Goal: Task Accomplishment & Management: Complete application form

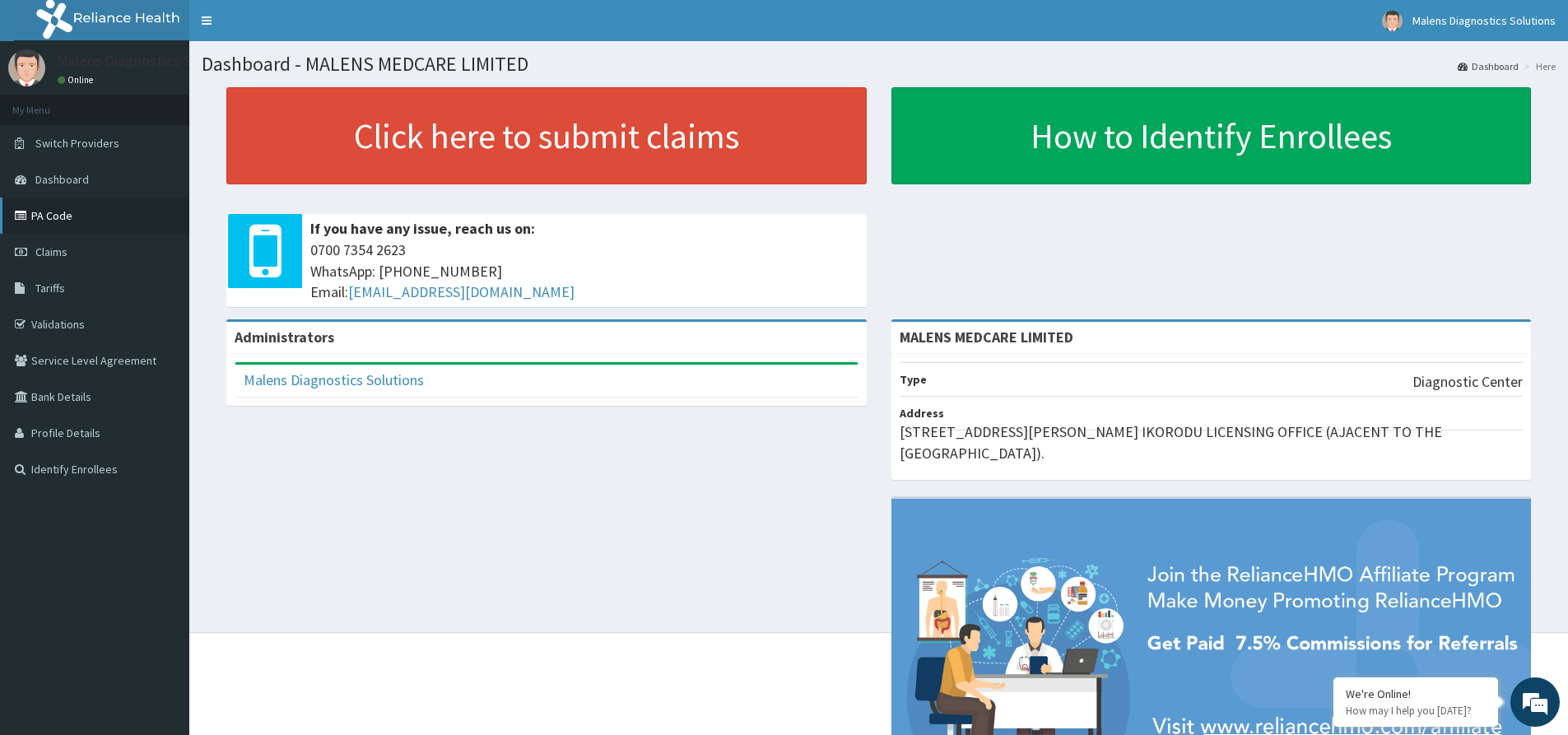
click at [40, 214] on link "PA Code" at bounding box center [94, 215] width 190 height 36
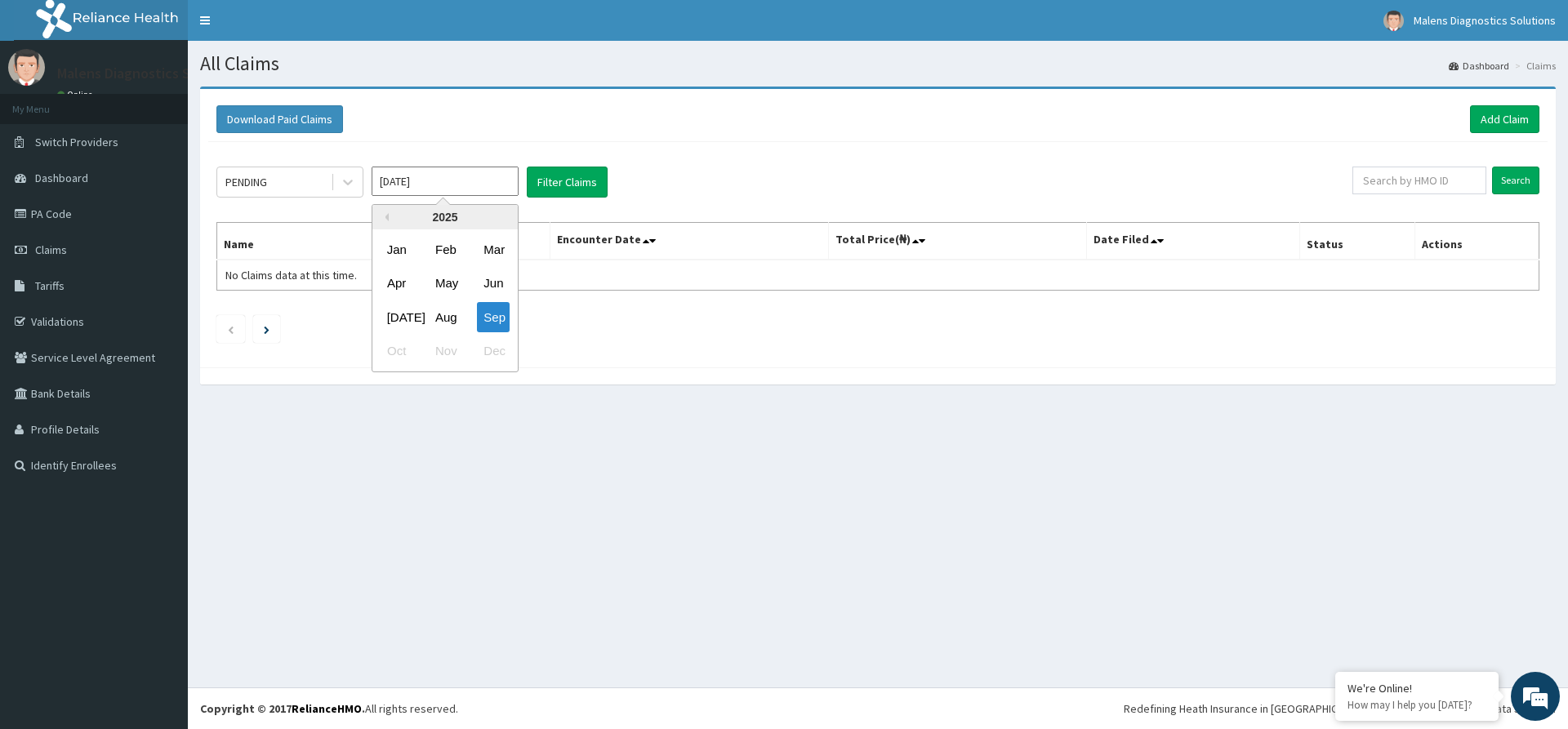
drag, startPoint x: 463, startPoint y: 181, endPoint x: 473, endPoint y: 179, distance: 10.2
click at [464, 179] on input "[DATE]" at bounding box center [445, 182] width 147 height 29
click at [443, 319] on div "Aug" at bounding box center [445, 316] width 33 height 30
click at [548, 182] on button "Filter Claims" at bounding box center [567, 182] width 81 height 31
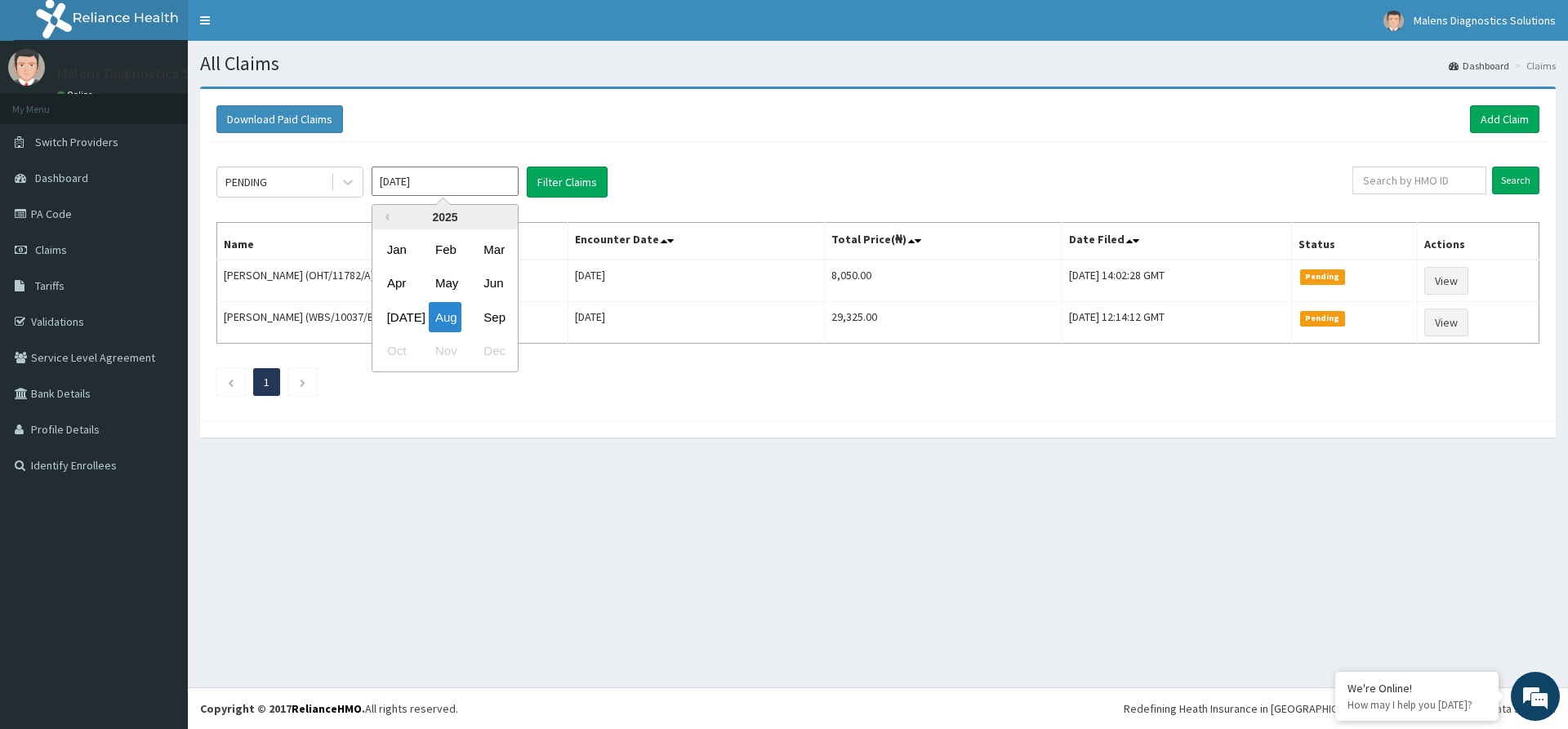
click at [480, 188] on input "Aug 2025" at bounding box center [445, 182] width 147 height 29
click at [395, 315] on div "Jul" at bounding box center [397, 316] width 33 height 30
click at [495, 180] on input "Jul 2025" at bounding box center [445, 182] width 147 height 29
drag, startPoint x: 802, startPoint y: 485, endPoint x: 807, endPoint y: 468, distance: 17.7
click at [804, 481] on div "All Claims Dashboard Claims Download Paid Claims Add Claim × Note you can only …" at bounding box center [878, 364] width 1381 height 646
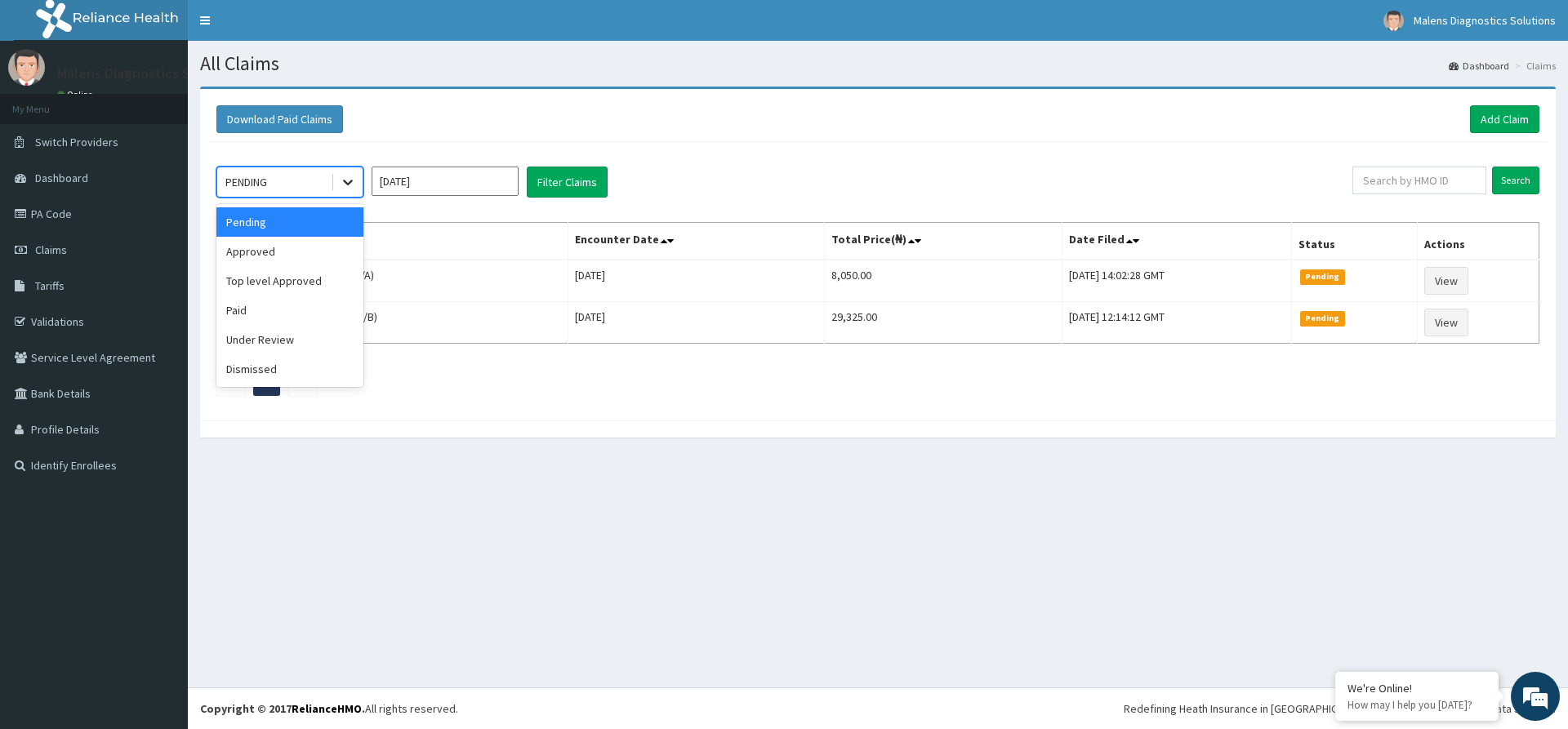
click at [347, 184] on icon at bounding box center [348, 183] width 10 height 6
drag, startPoint x: 254, startPoint y: 260, endPoint x: 262, endPoint y: 256, distance: 8.9
click at [255, 260] on div "Approved" at bounding box center [290, 251] width 147 height 29
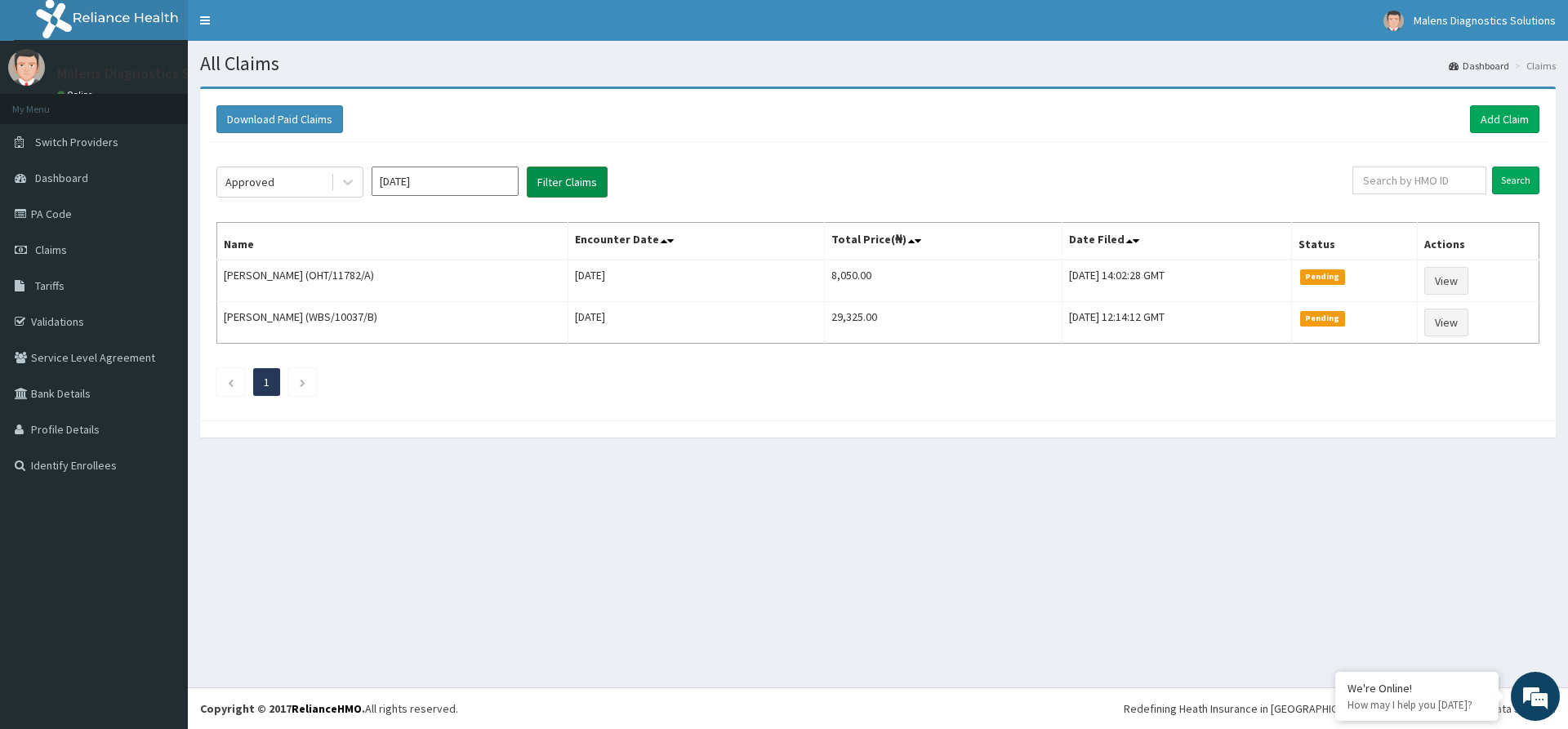
click at [552, 183] on button "Filter Claims" at bounding box center [567, 182] width 81 height 31
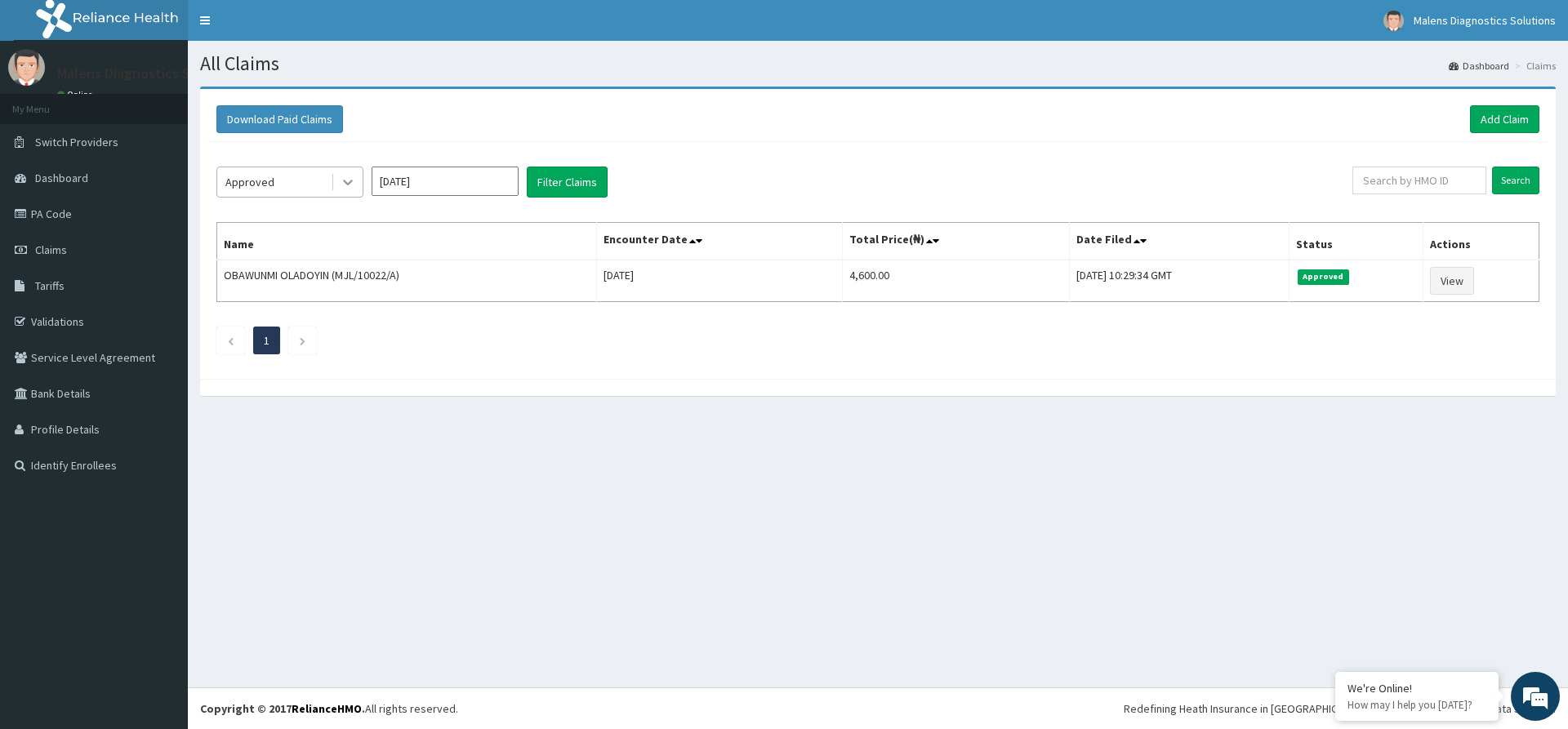
click at [346, 175] on icon at bounding box center [348, 182] width 17 height 17
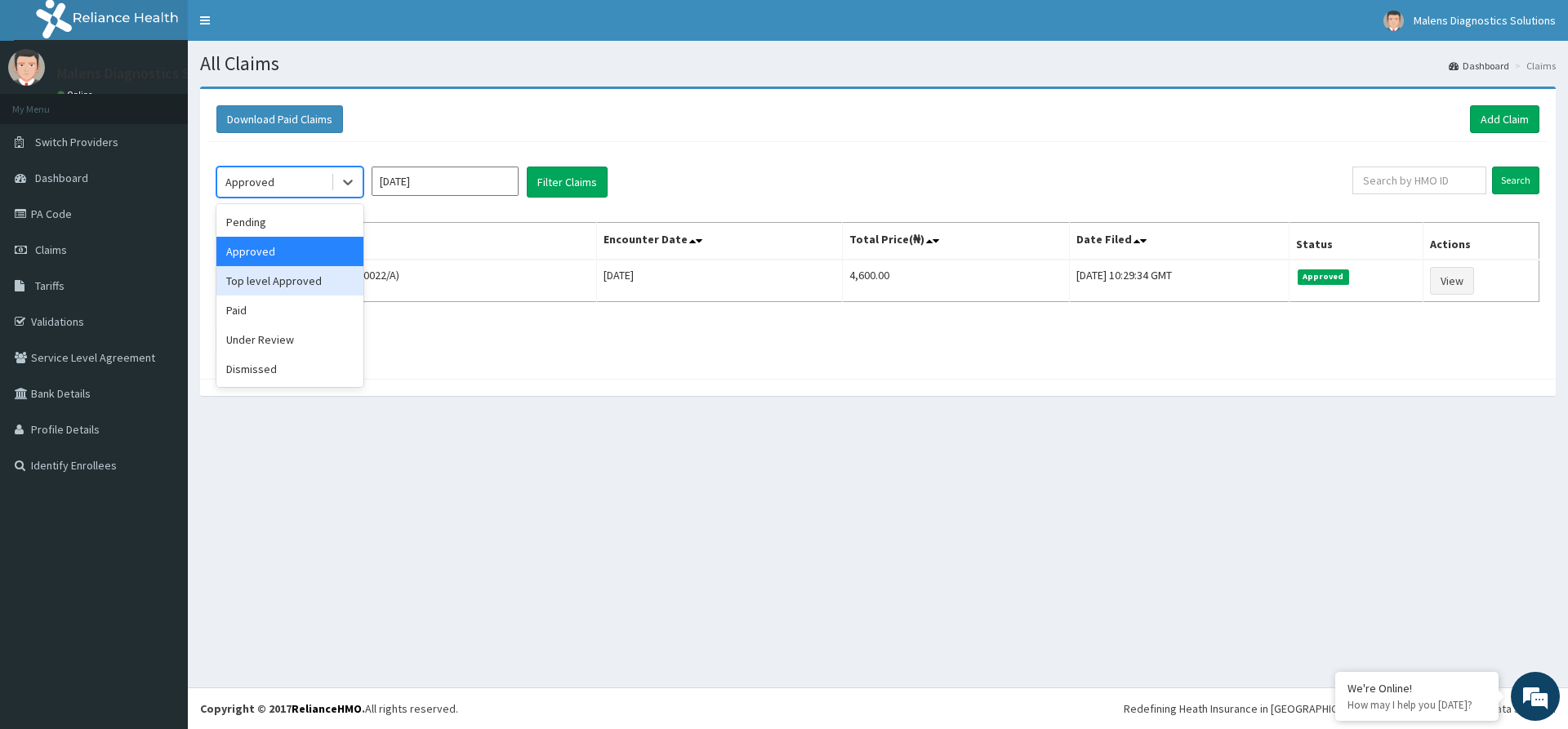
click at [270, 286] on div "Top level Approved" at bounding box center [290, 281] width 147 height 29
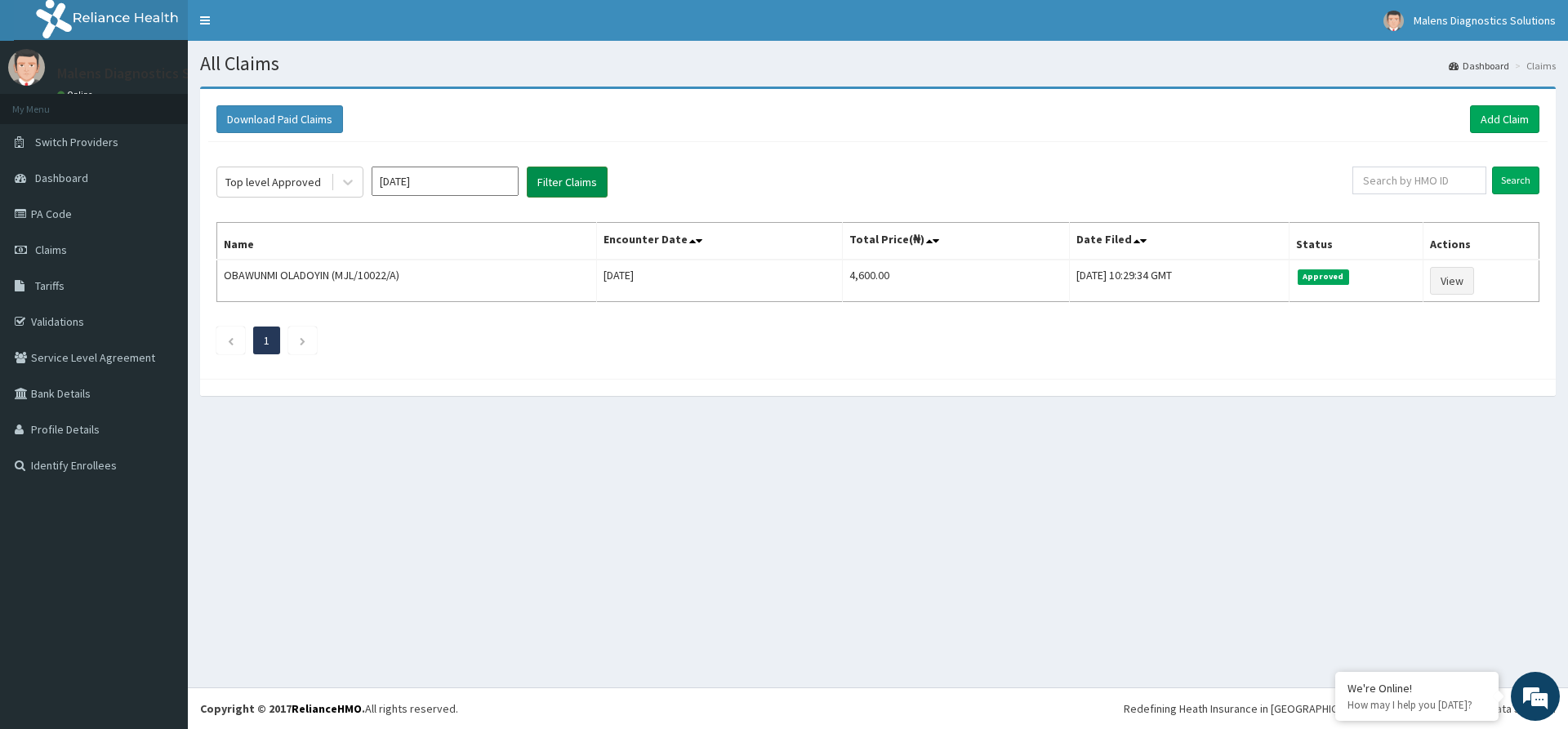
click at [551, 179] on button "Filter Claims" at bounding box center [567, 182] width 81 height 31
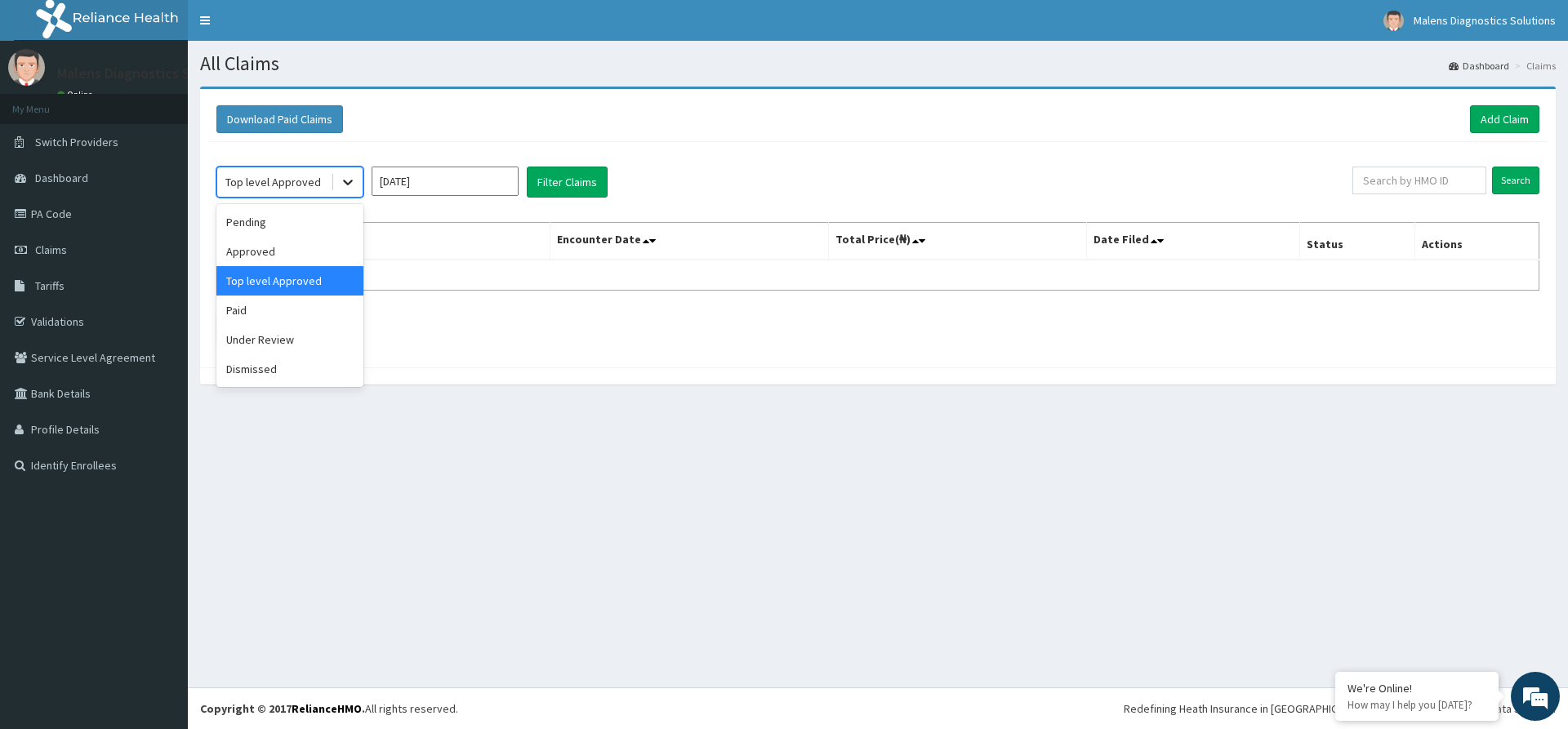
click at [348, 175] on icon at bounding box center [348, 182] width 17 height 17
click at [257, 340] on div "Under Review" at bounding box center [290, 339] width 147 height 29
click at [543, 182] on button "Filter Claims" at bounding box center [567, 182] width 81 height 31
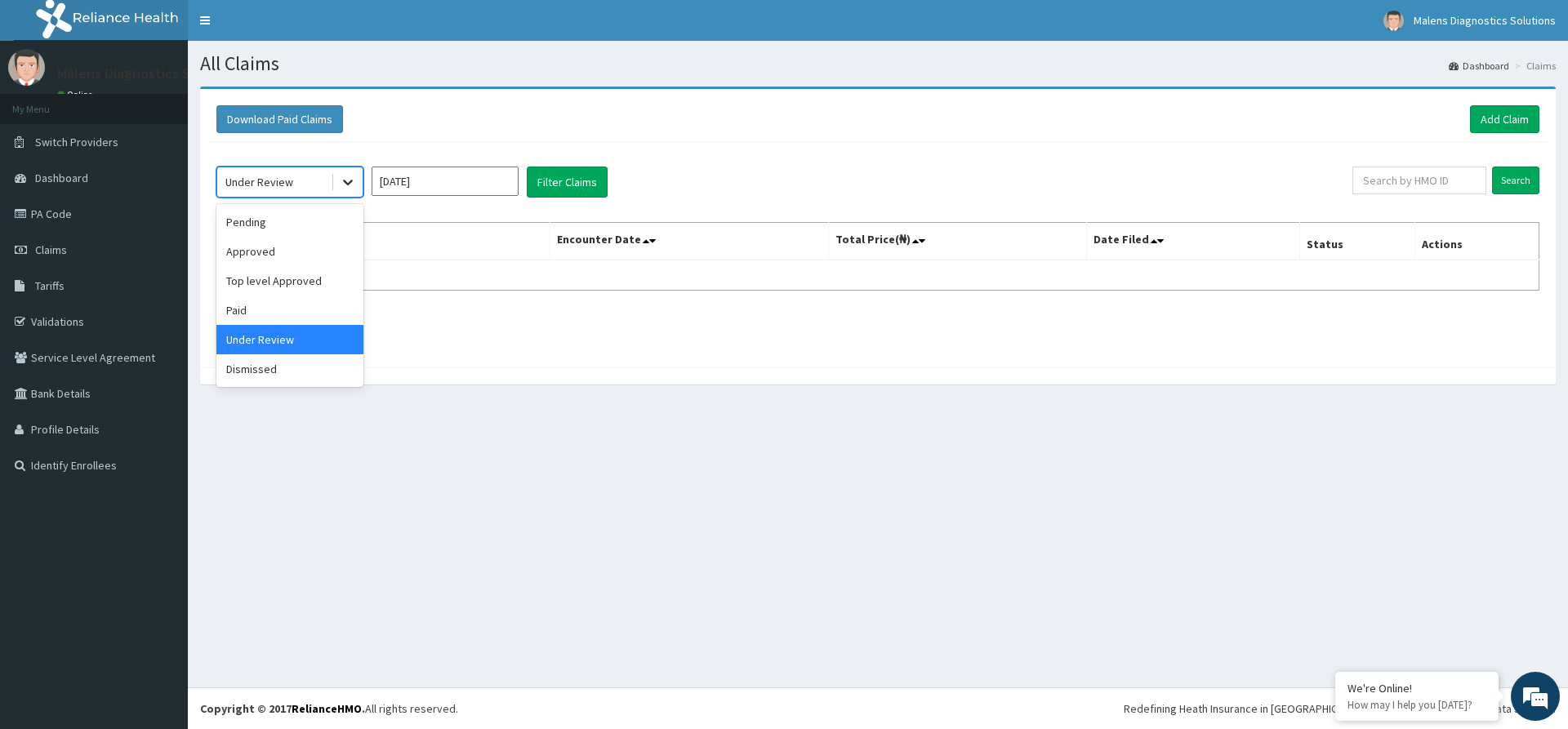
click at [351, 176] on icon at bounding box center [348, 182] width 17 height 17
click at [278, 219] on div "Pending" at bounding box center [290, 222] width 147 height 29
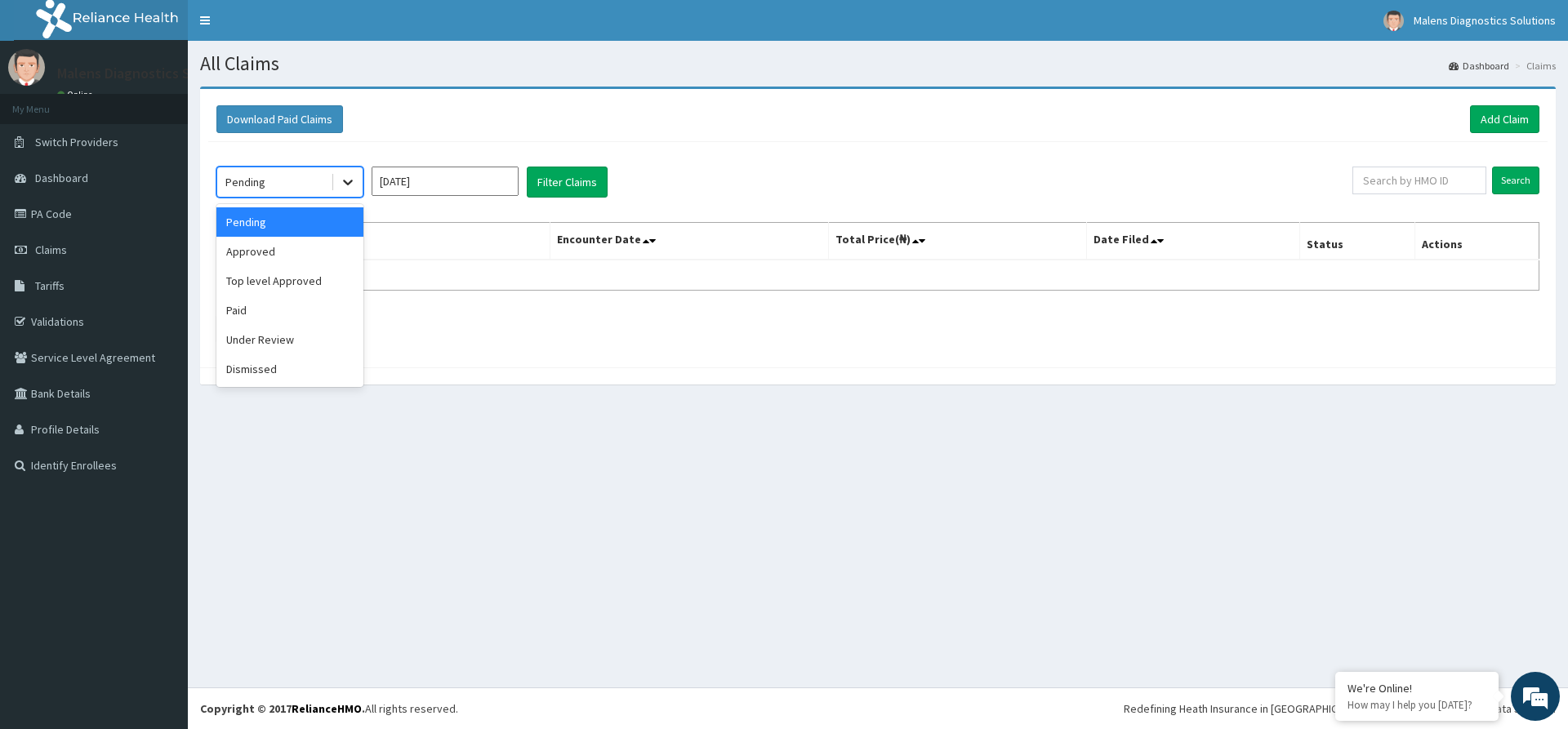
click at [342, 182] on icon at bounding box center [348, 182] width 17 height 17
click at [269, 338] on div "Under Review" at bounding box center [290, 339] width 147 height 29
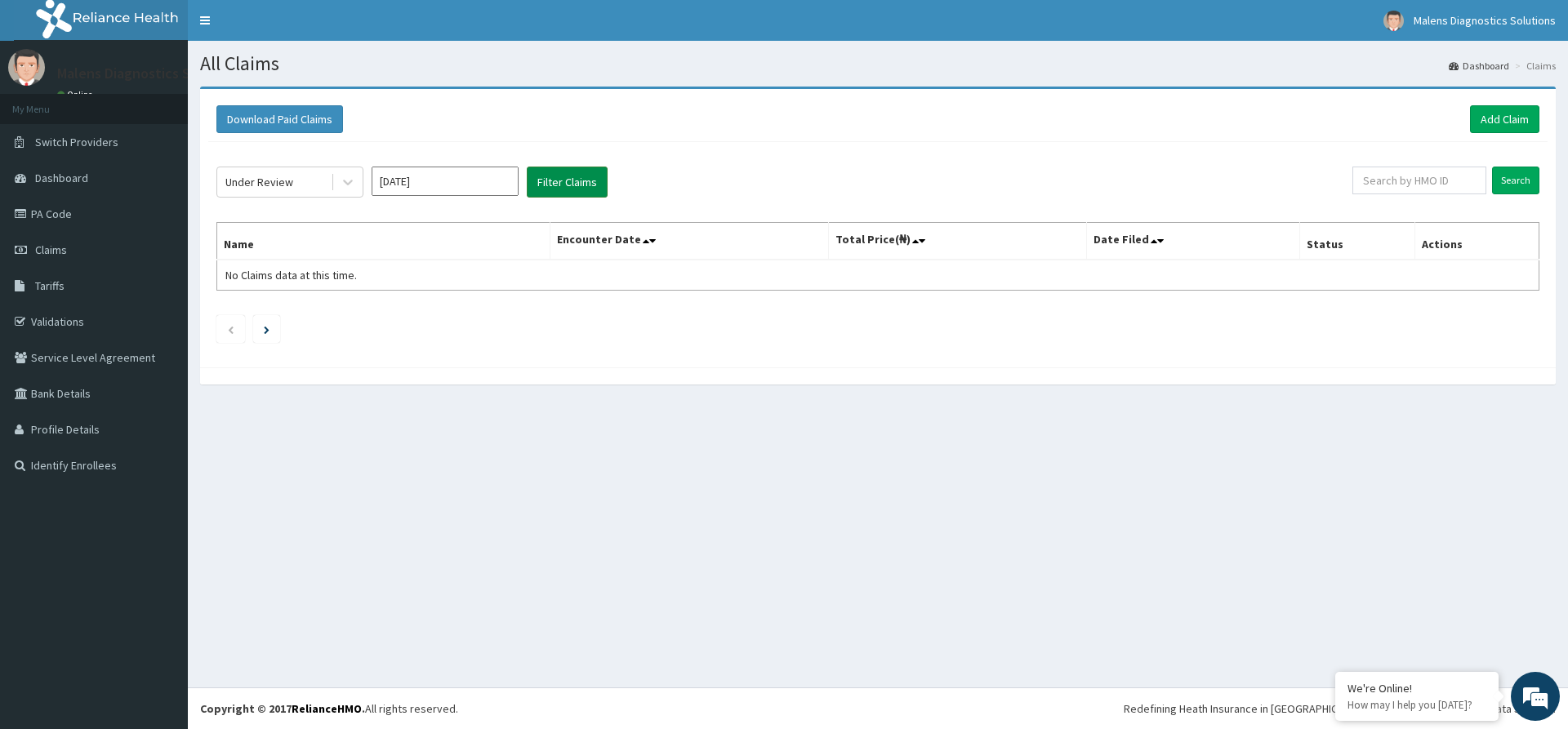
click at [574, 182] on button "Filter Claims" at bounding box center [567, 182] width 81 height 31
click at [465, 179] on input "Jul 2025" at bounding box center [445, 182] width 147 height 29
click at [449, 309] on div "Aug" at bounding box center [445, 316] width 33 height 30
type input "Aug 2025"
click at [563, 182] on button "Filter Claims" at bounding box center [567, 182] width 81 height 31
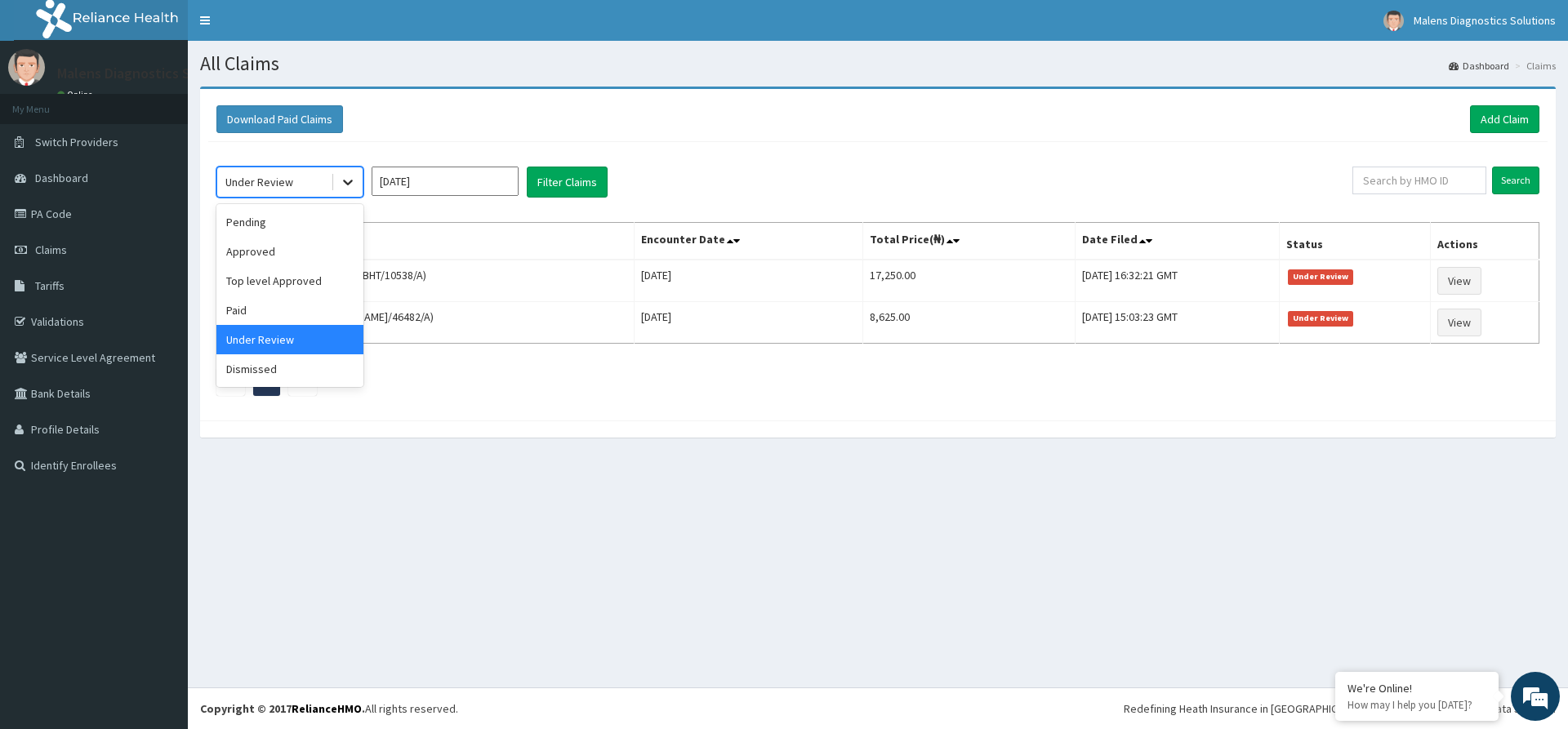
click at [350, 174] on icon at bounding box center [348, 182] width 17 height 17
click at [258, 254] on div "Approved" at bounding box center [290, 251] width 147 height 29
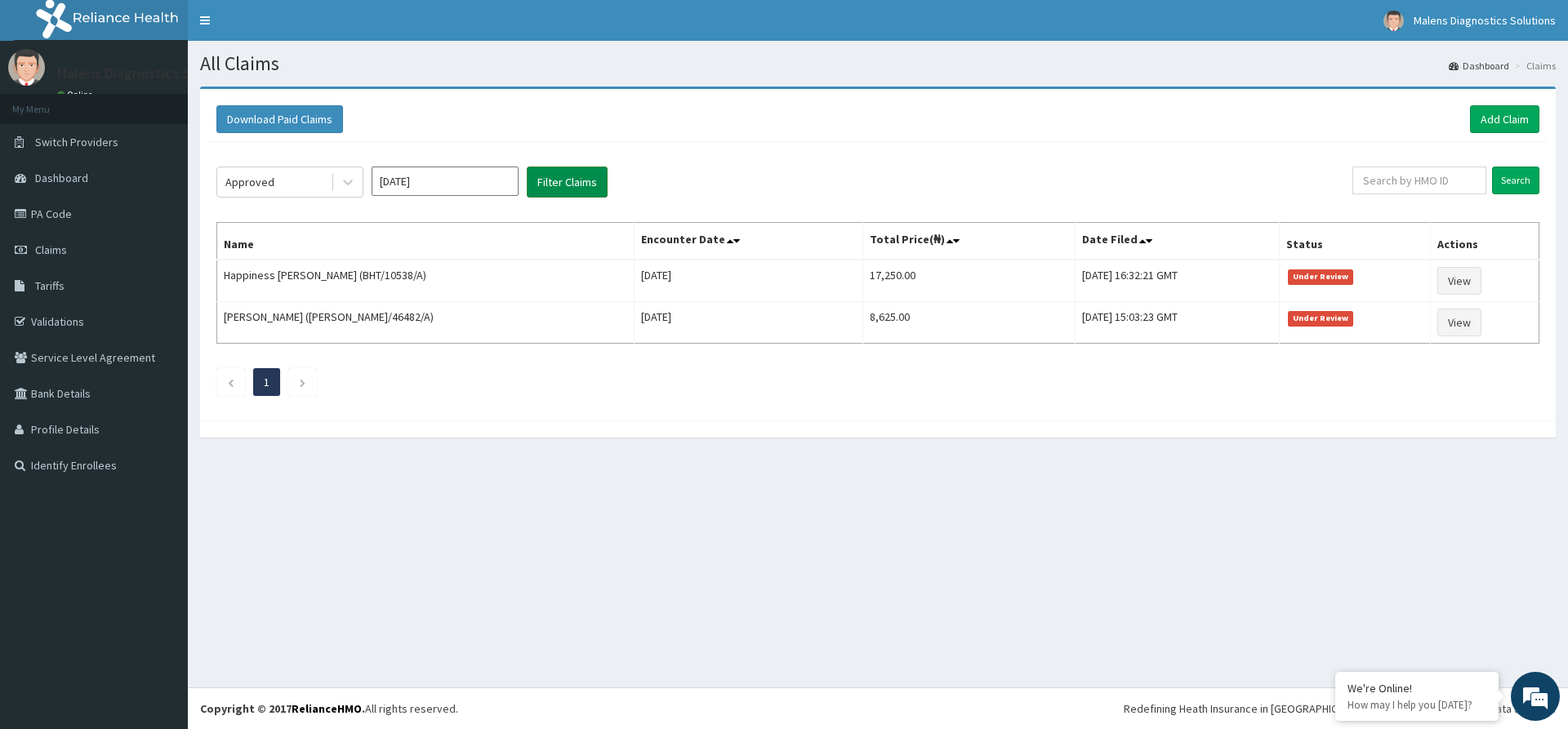
click at [561, 181] on button "Filter Claims" at bounding box center [567, 182] width 81 height 31
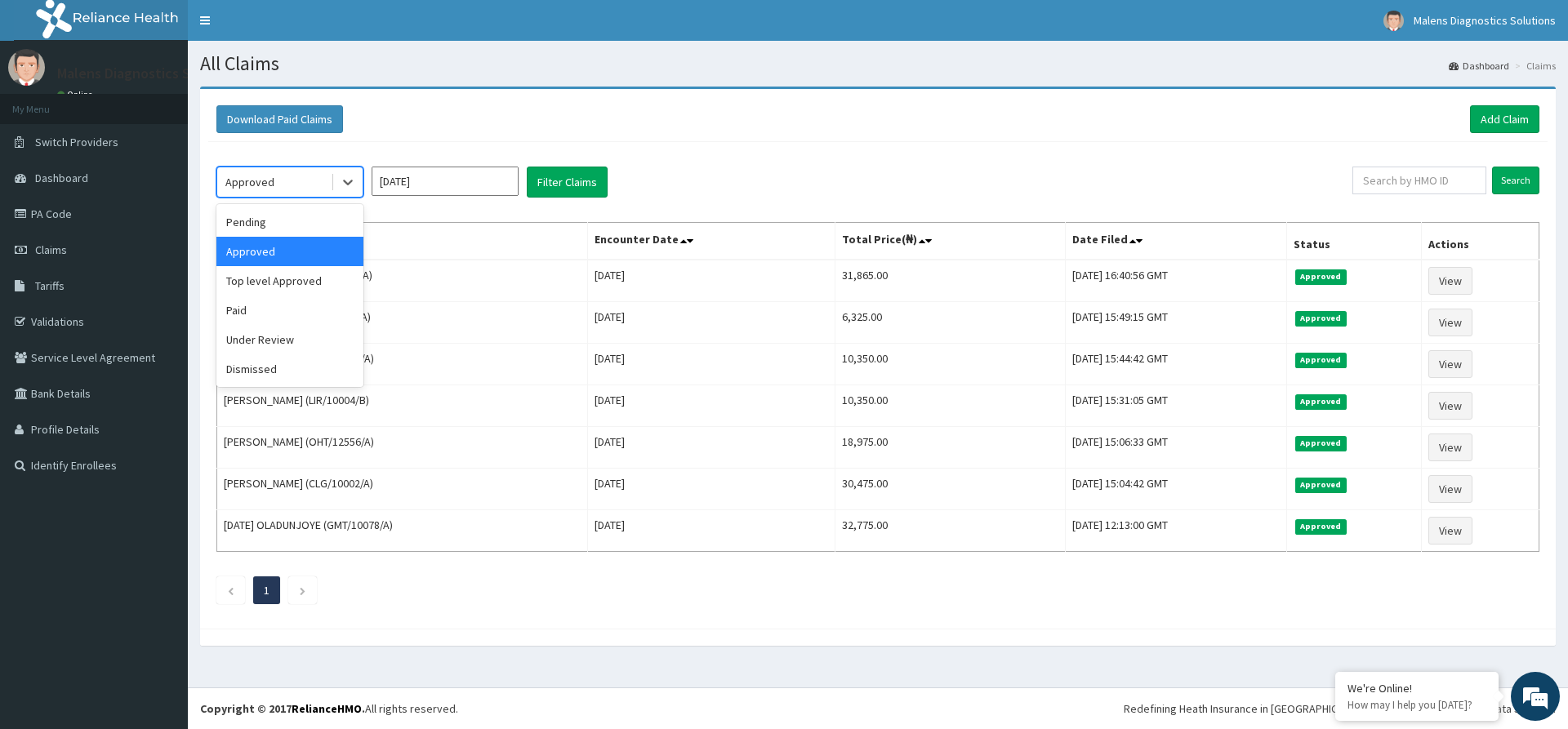
click at [306, 179] on div "Approved" at bounding box center [274, 182] width 114 height 26
click at [301, 219] on div "Pending" at bounding box center [290, 222] width 147 height 29
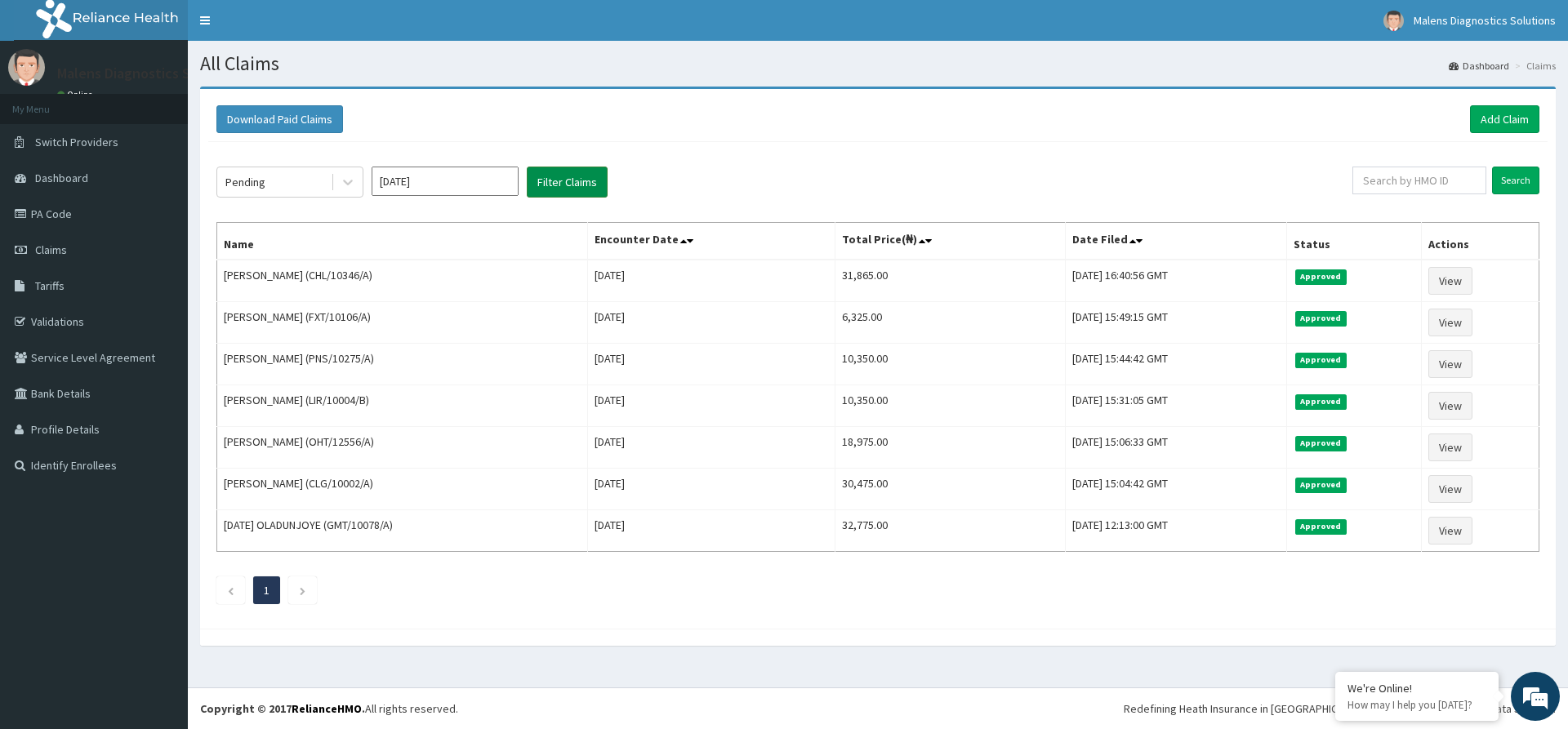
click at [576, 176] on button "Filter Claims" at bounding box center [567, 182] width 81 height 31
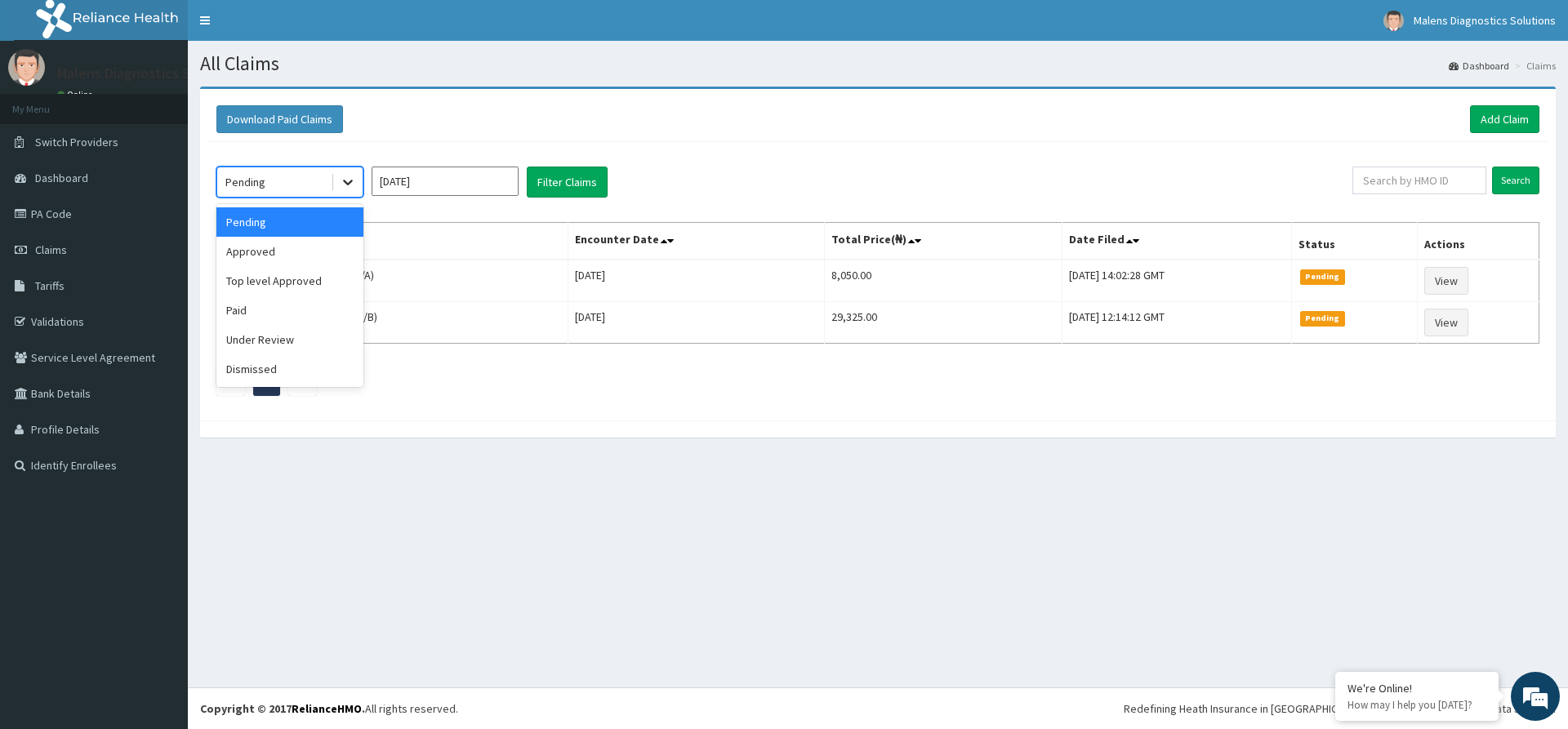
click at [341, 180] on icon at bounding box center [348, 182] width 17 height 17
click at [292, 282] on div "Top level Approved" at bounding box center [290, 281] width 147 height 29
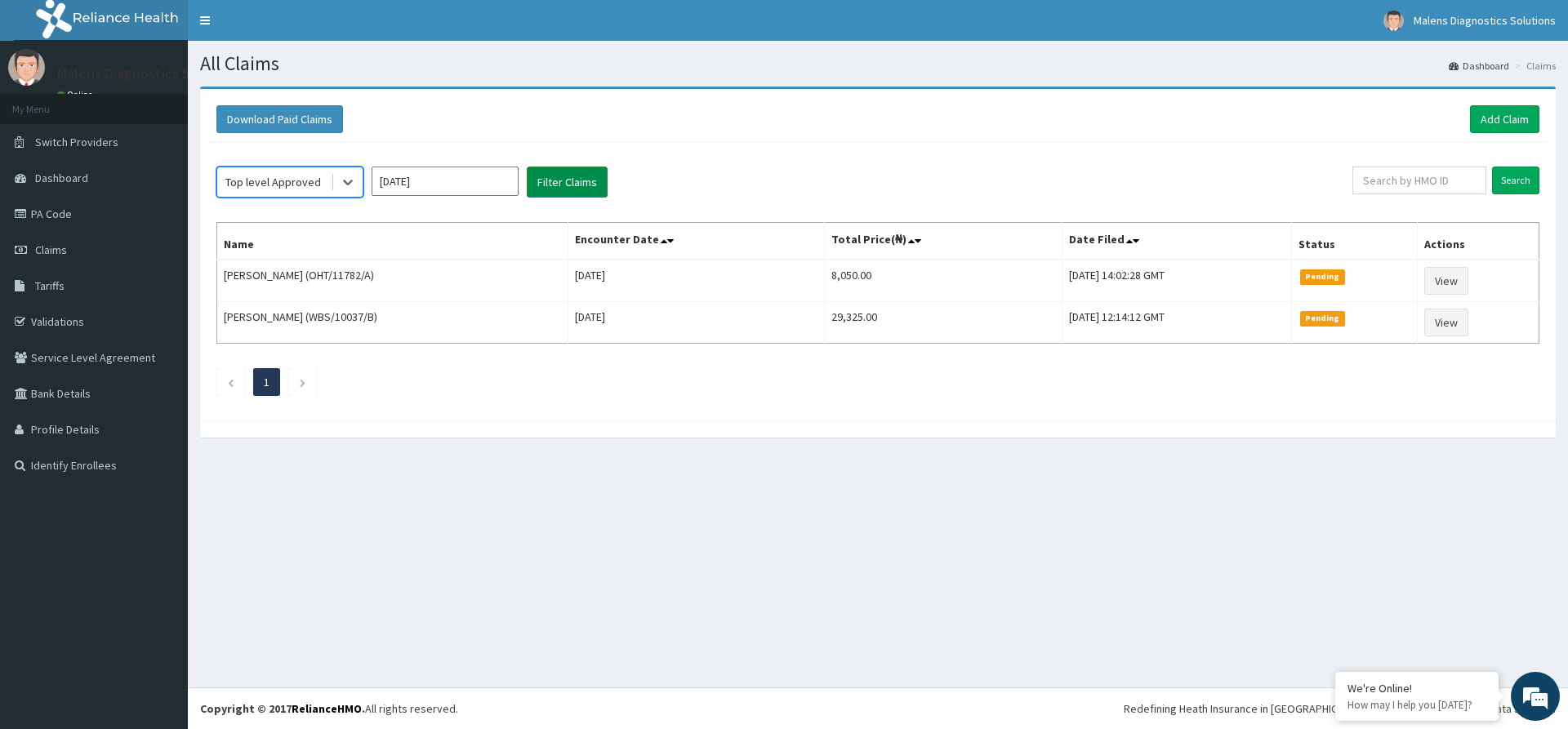
click at [562, 179] on button "Filter Claims" at bounding box center [567, 182] width 81 height 31
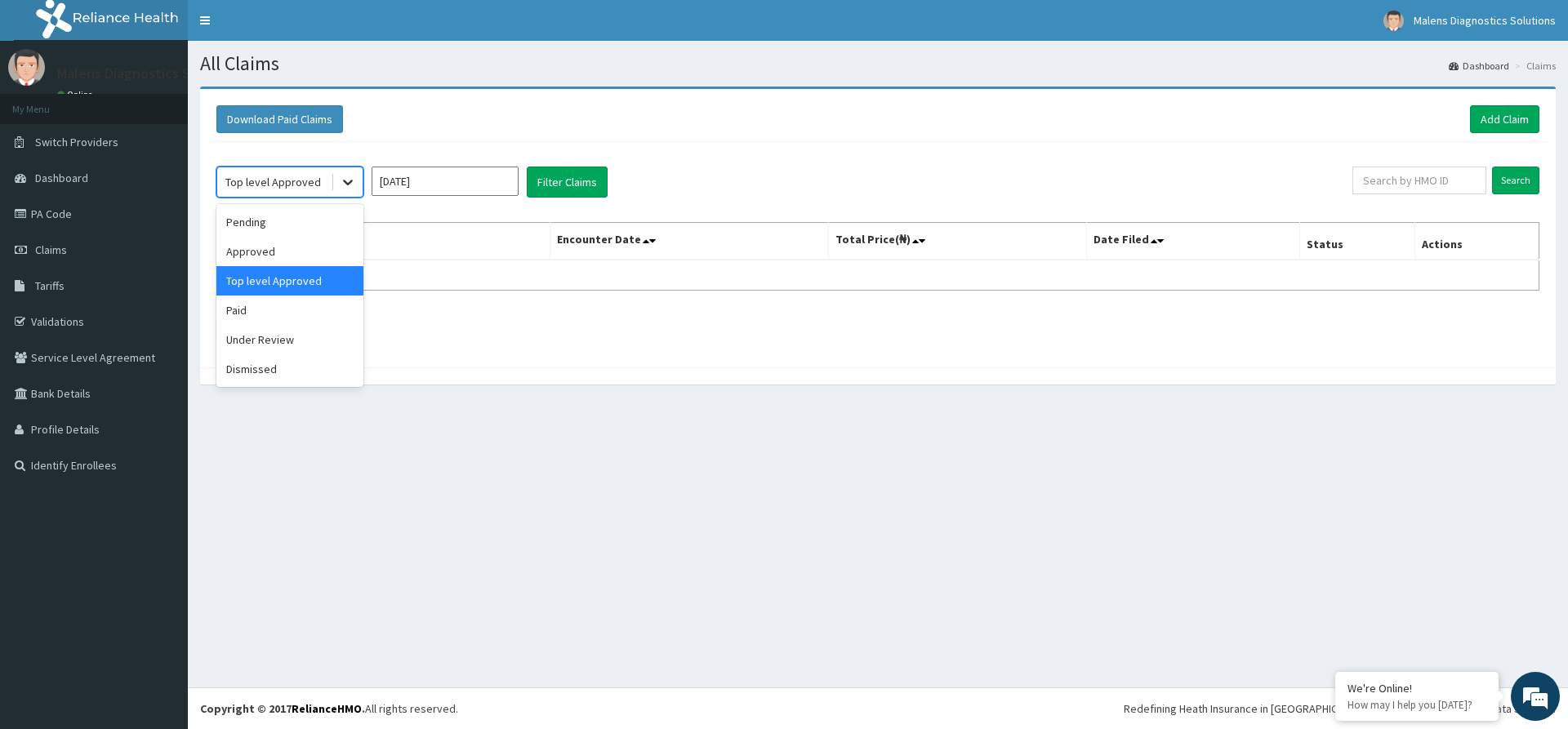
click at [353, 181] on icon at bounding box center [348, 182] width 17 height 17
click at [284, 340] on div "Under Review" at bounding box center [290, 339] width 147 height 29
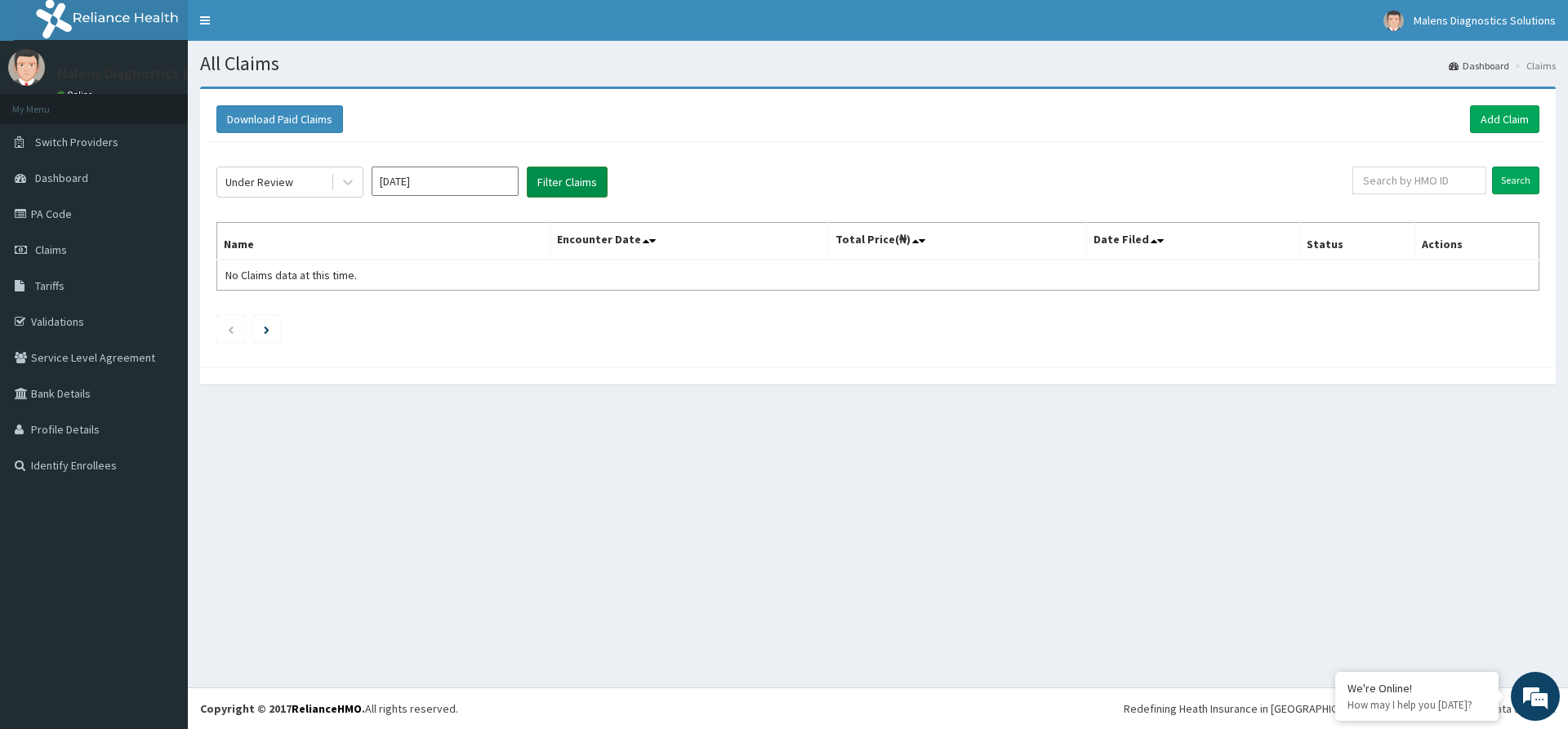
click at [551, 190] on button "Filter Claims" at bounding box center [567, 182] width 81 height 31
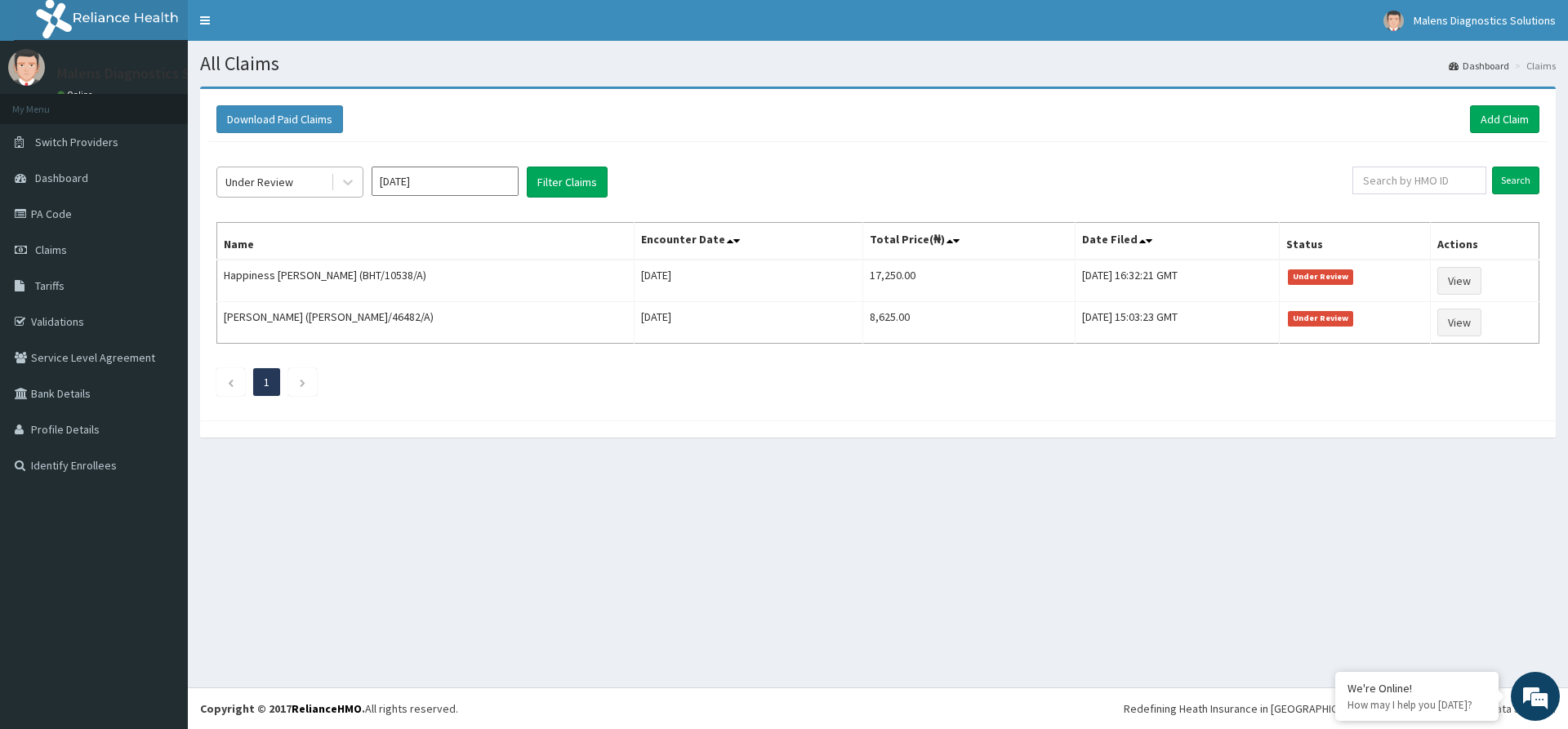
click at [330, 176] on div "Under Review" at bounding box center [274, 182] width 114 height 26
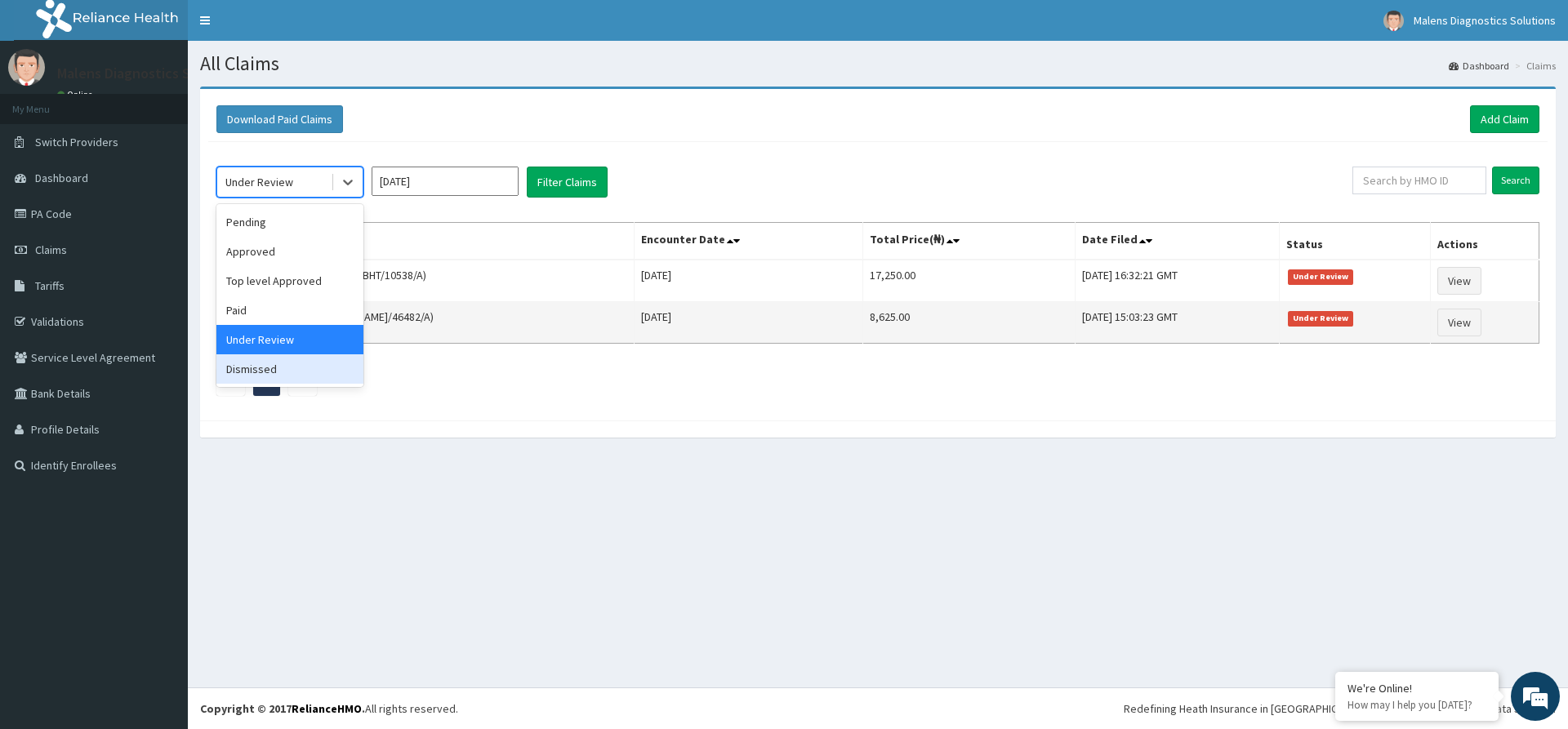
drag, startPoint x: 284, startPoint y: 365, endPoint x: 329, endPoint y: 317, distance: 65.8
click at [290, 359] on div "Dismissed" at bounding box center [290, 369] width 147 height 29
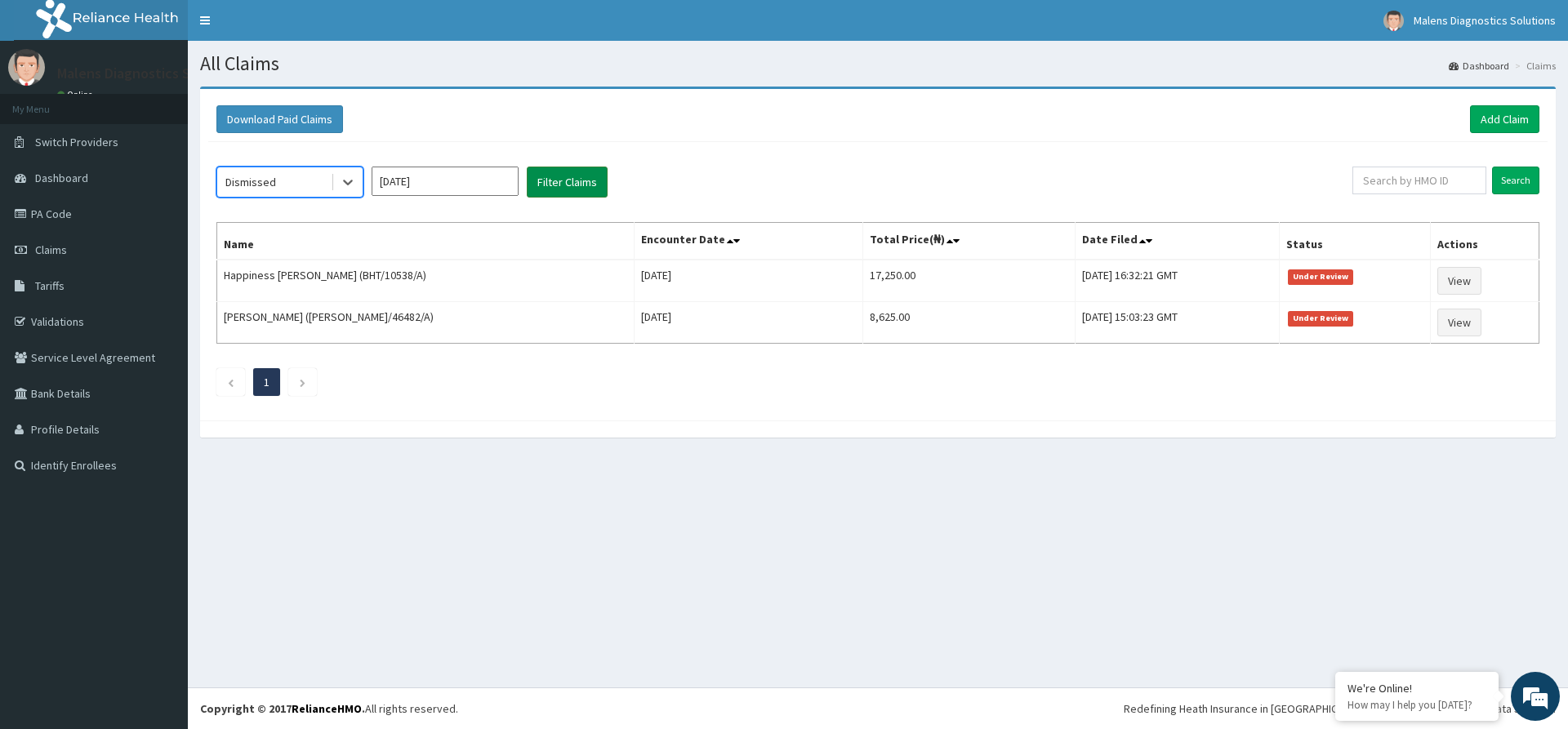
click at [562, 180] on button "Filter Claims" at bounding box center [567, 182] width 81 height 31
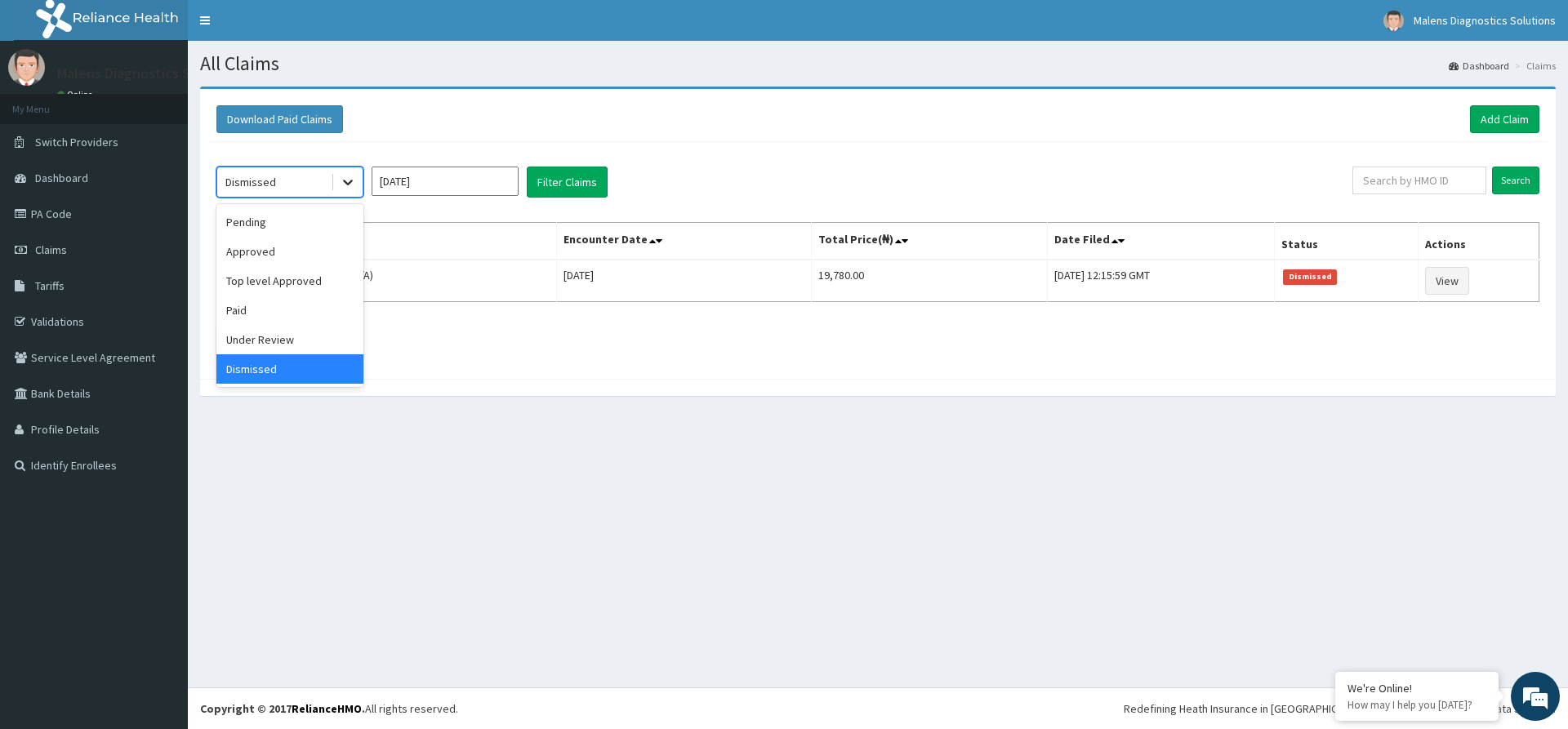
click at [350, 190] on icon at bounding box center [348, 182] width 17 height 17
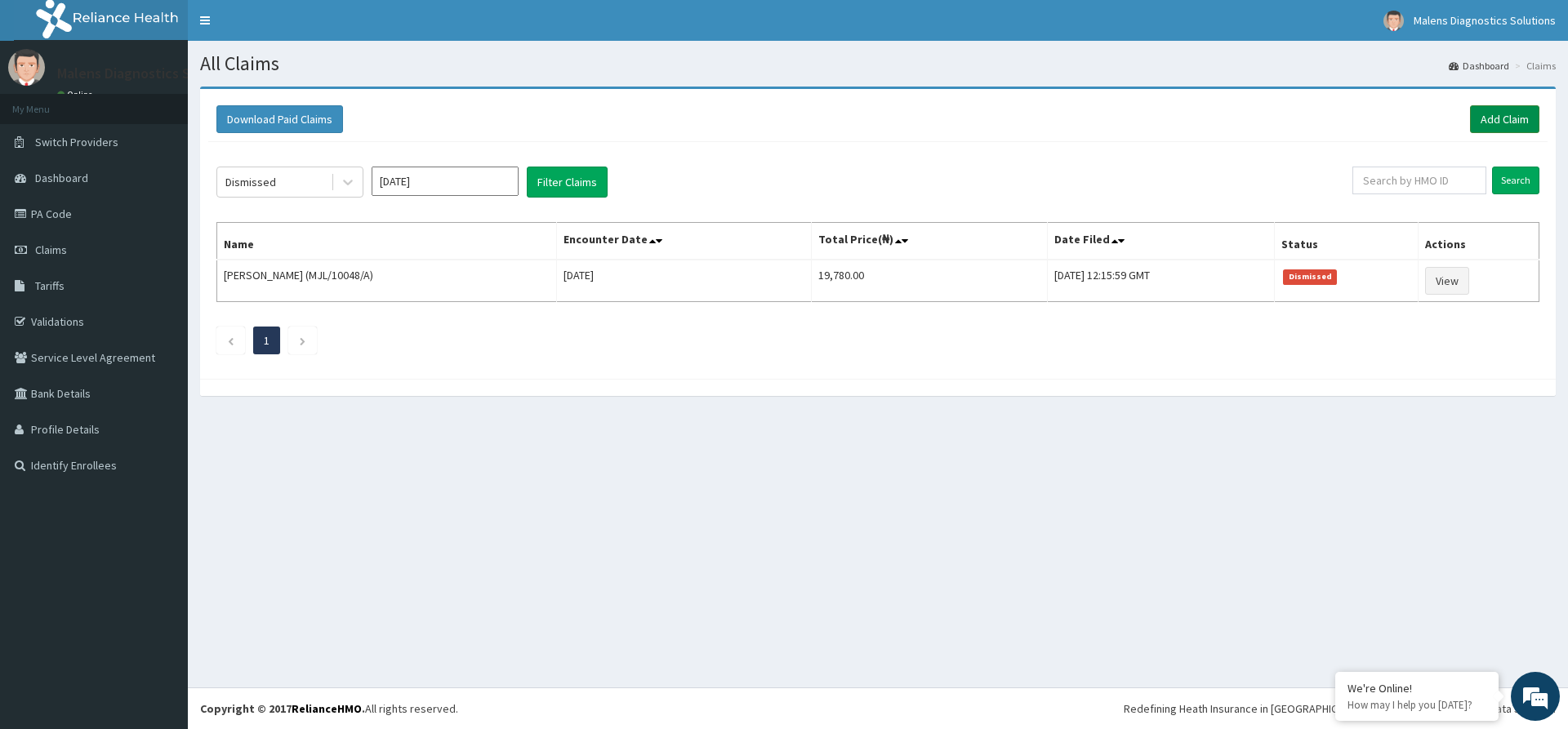
click at [1501, 111] on link "Add Claim" at bounding box center [1505, 119] width 70 height 28
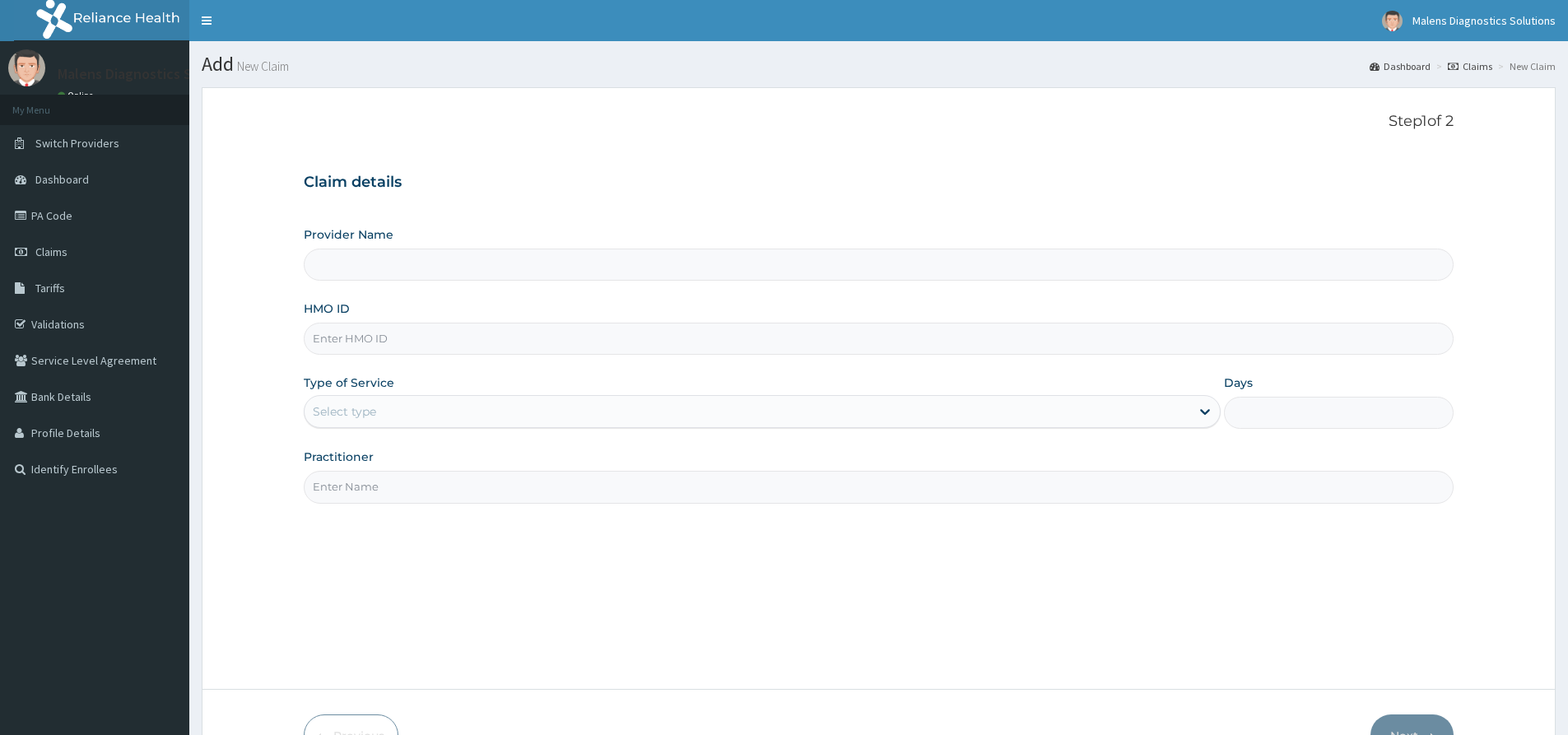
type input "MALENS MEDCARE LIMITED"
click at [641, 343] on input "HMO ID" at bounding box center [878, 338] width 1150 height 32
paste input "LIR/10004/B"
type input "LIR/10004/B"
click at [607, 399] on div "Select type" at bounding box center [747, 411] width 886 height 26
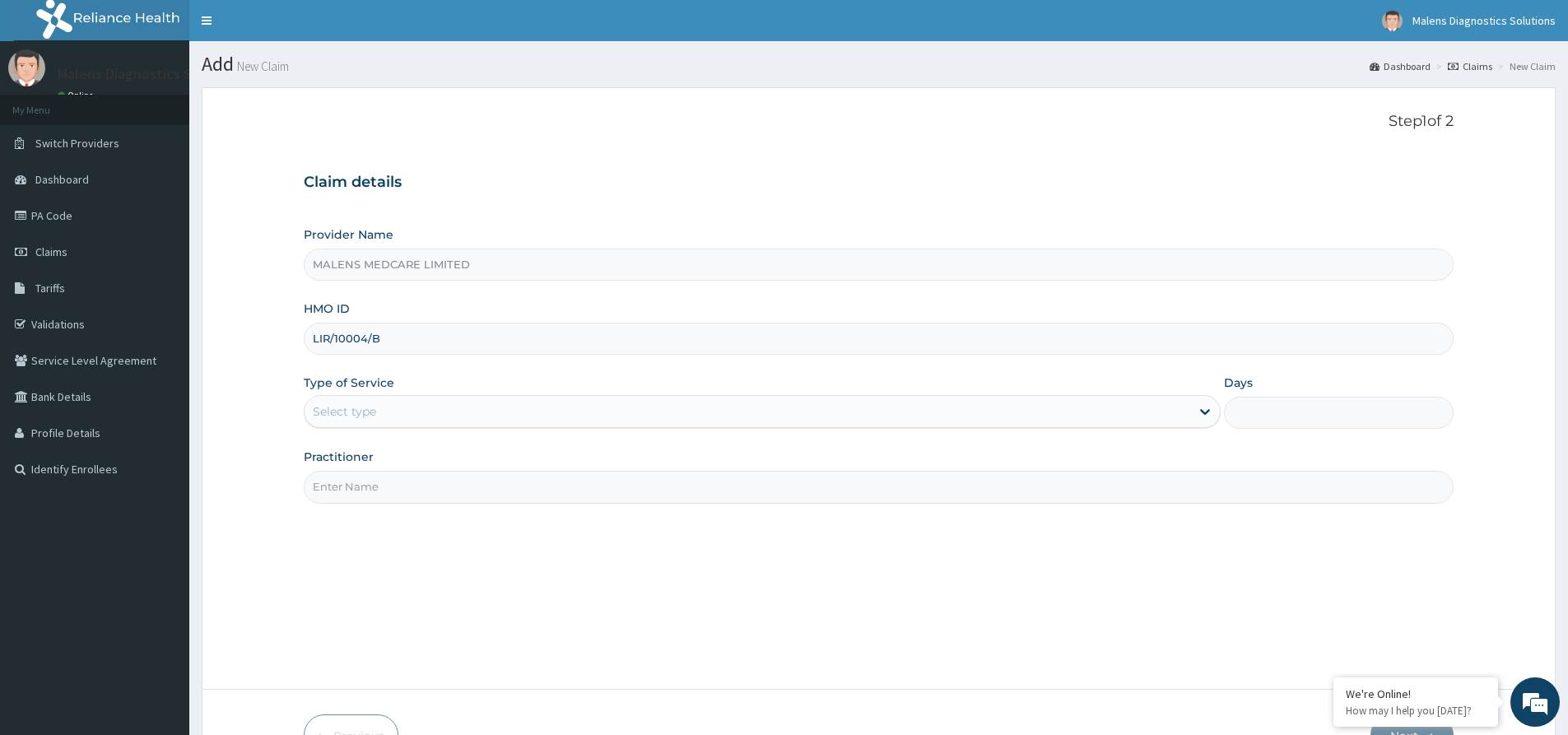
click at [641, 403] on div "Select type" at bounding box center [747, 411] width 886 height 26
click at [641, 408] on div "Select type" at bounding box center [747, 411] width 886 height 26
click at [642, 423] on div "Select type" at bounding box center [747, 411] width 886 height 26
click at [641, 423] on div "Select type" at bounding box center [747, 411] width 886 height 26
click at [578, 402] on div "Select type" at bounding box center [747, 411] width 886 height 26
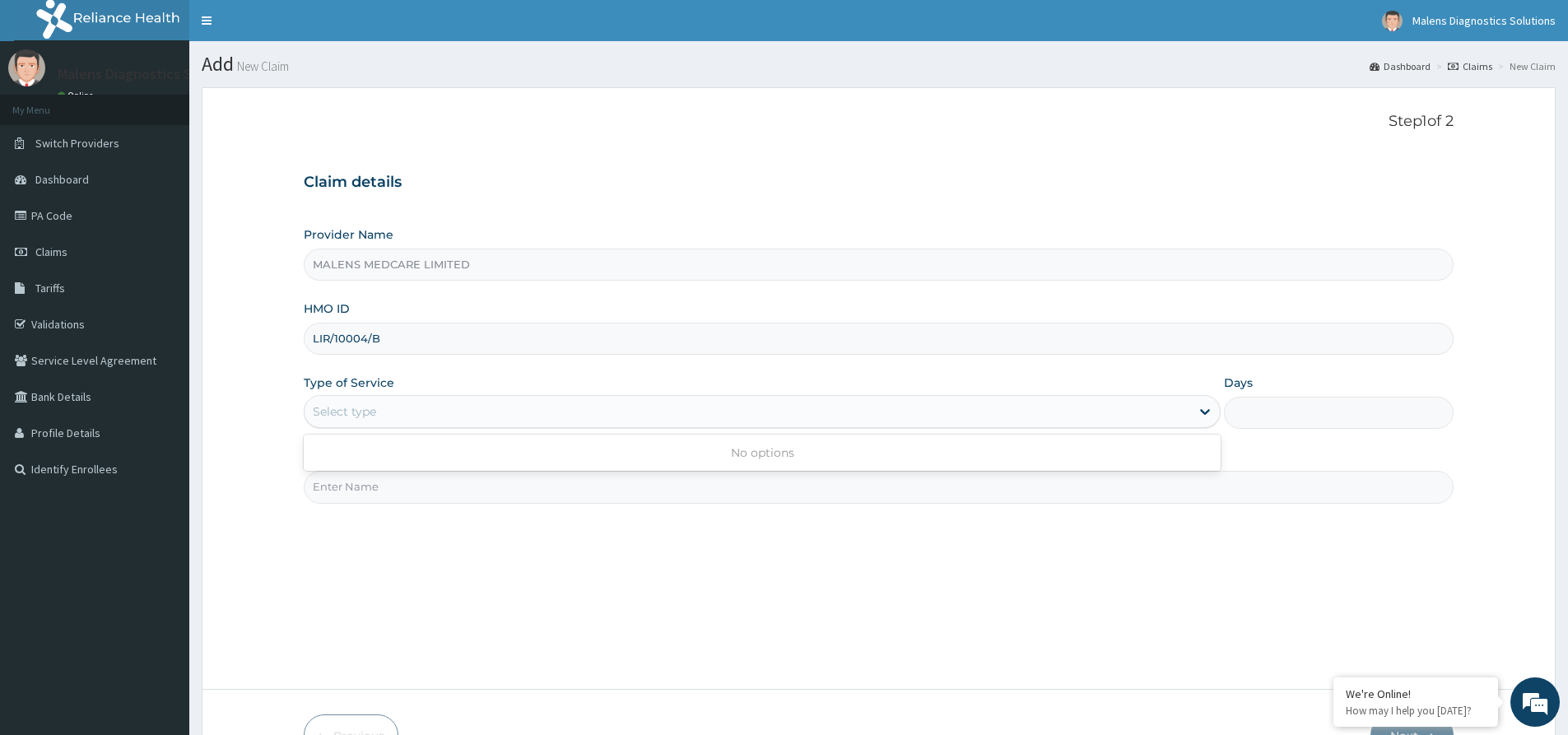
click at [323, 406] on div "Select type" at bounding box center [344, 411] width 64 height 17
click at [491, 447] on div "No options" at bounding box center [762, 453] width 917 height 30
click at [424, 414] on div "Select type" at bounding box center [747, 411] width 886 height 26
click at [1211, 410] on icon at bounding box center [1205, 411] width 17 height 17
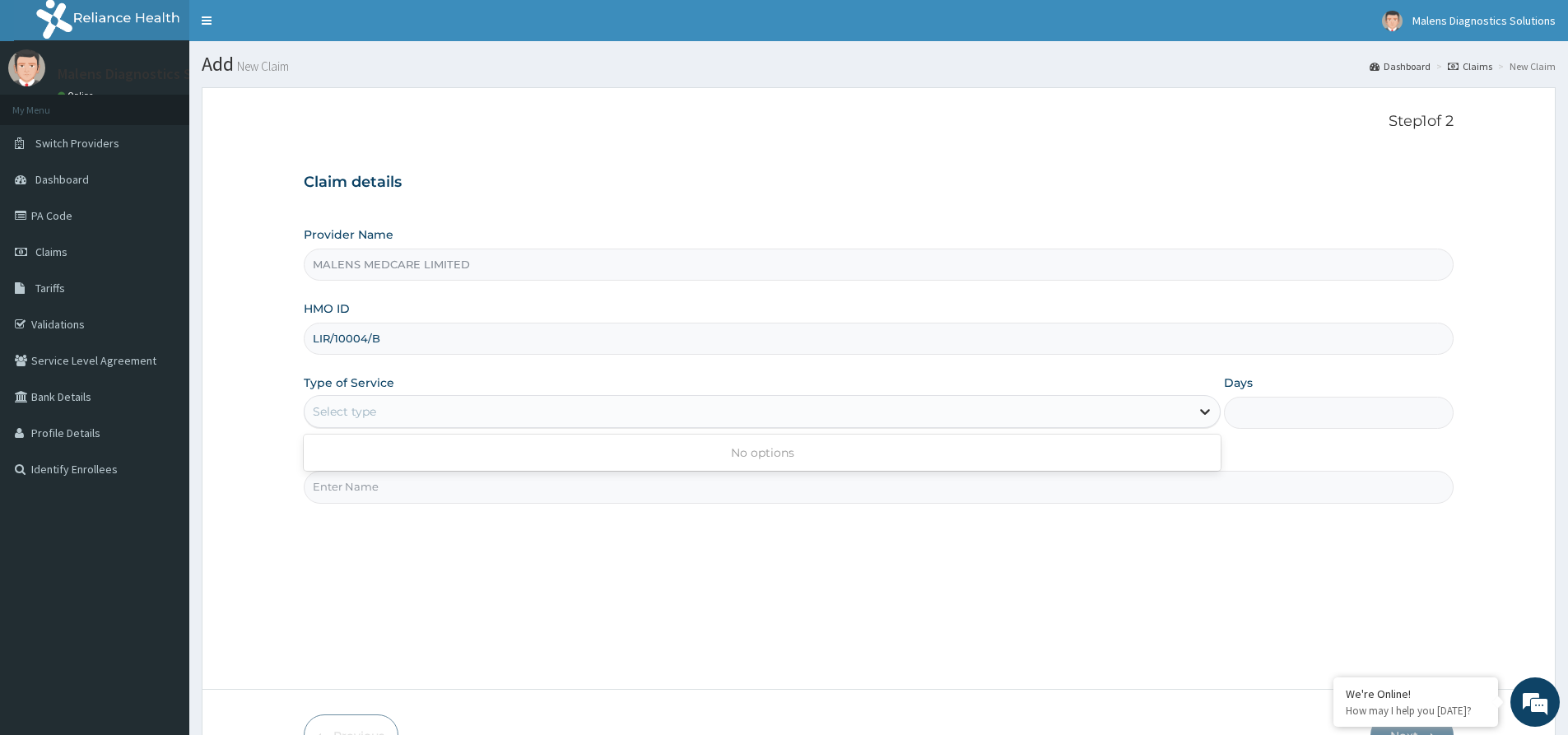
click at [1205, 412] on icon at bounding box center [1205, 411] width 17 height 17
click at [1200, 413] on icon at bounding box center [1205, 411] width 17 height 17
click at [481, 486] on input "Practitioner" at bounding box center [878, 486] width 1150 height 32
click at [450, 431] on div "Provider Name MALENS MEDCARE LIMITED HMO ID LIR/10004/B Type of Service Select …" at bounding box center [878, 364] width 1150 height 276
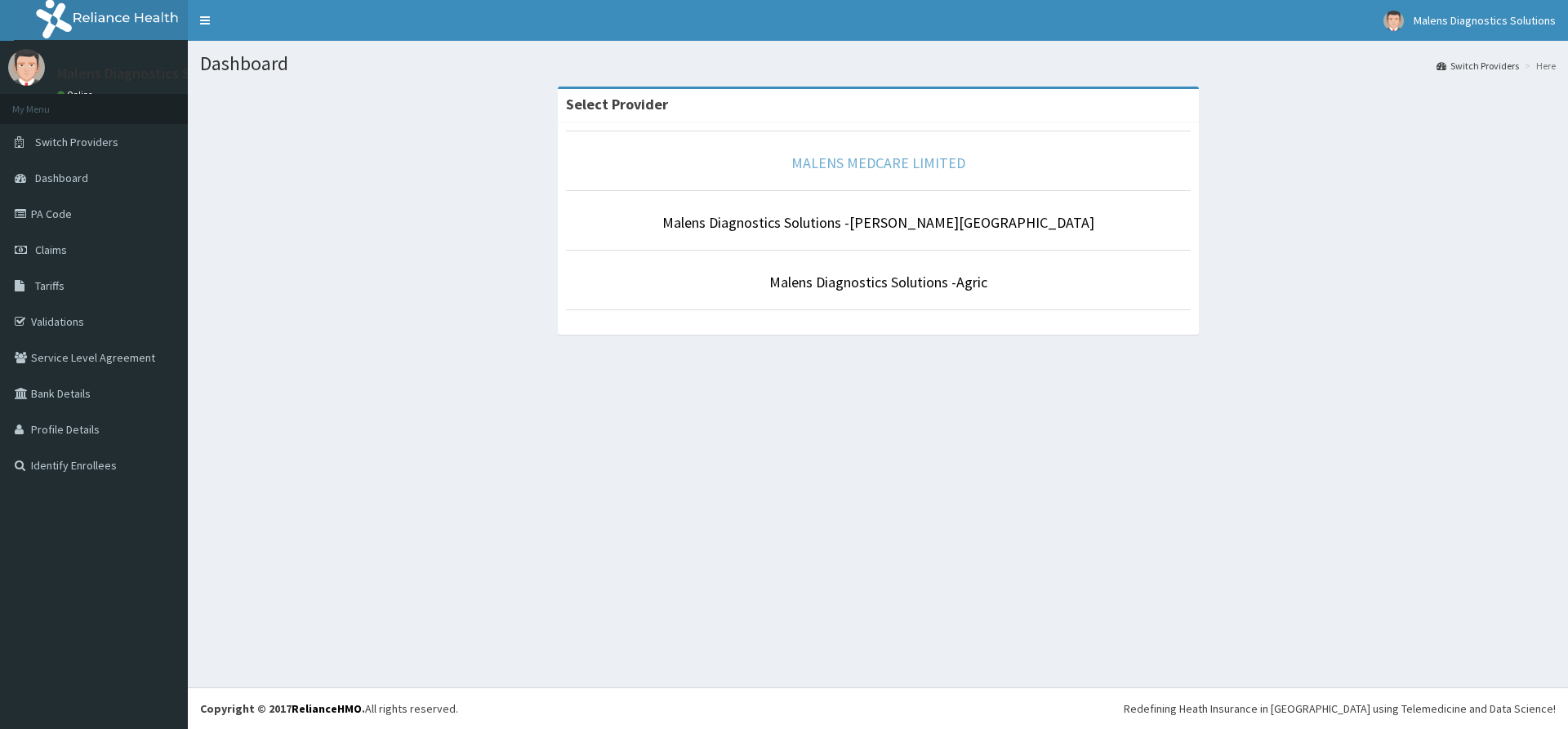
click at [880, 157] on link "MALENS MEDCARE LIMITED" at bounding box center [879, 162] width 174 height 18
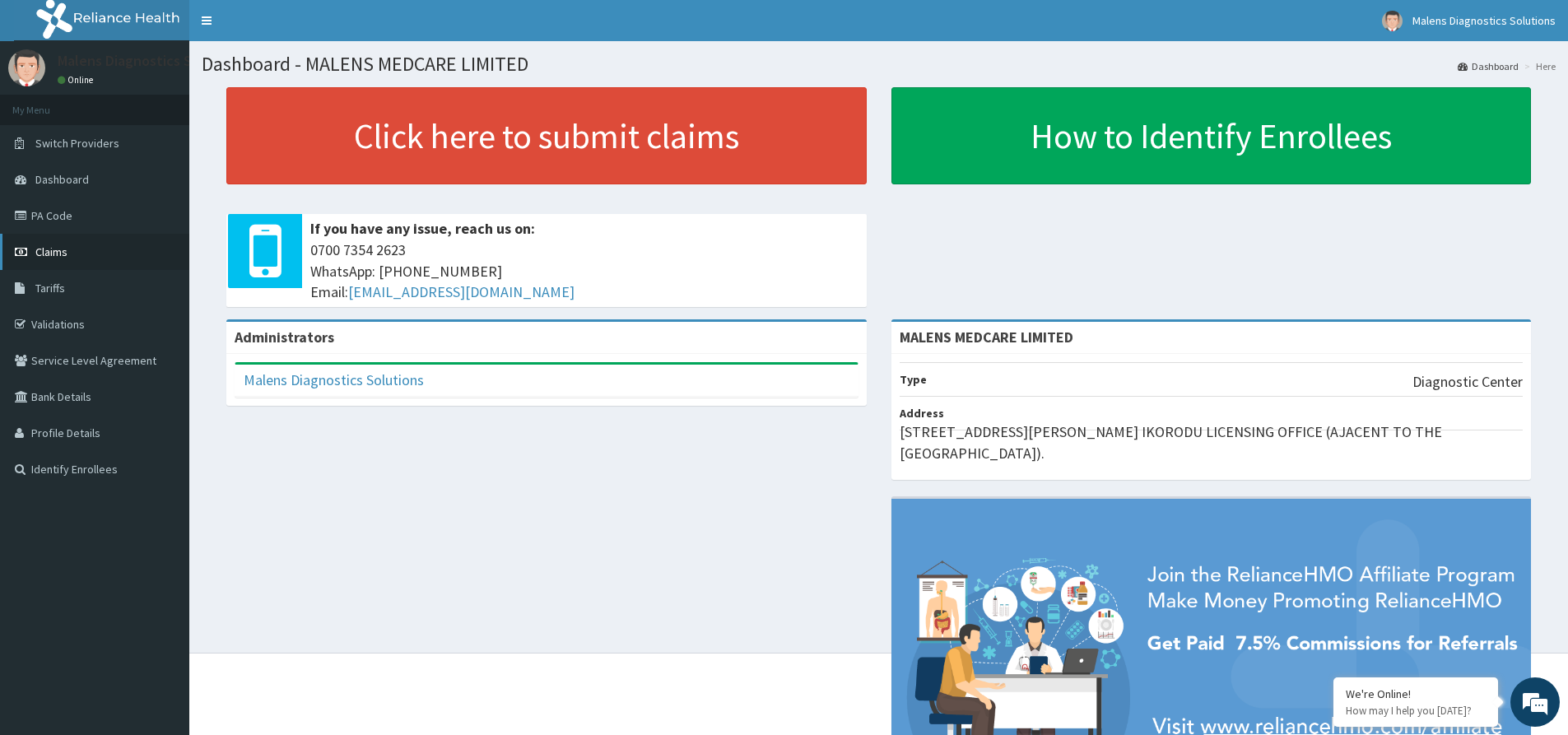
click at [56, 251] on span "Claims" at bounding box center [51, 251] width 32 height 15
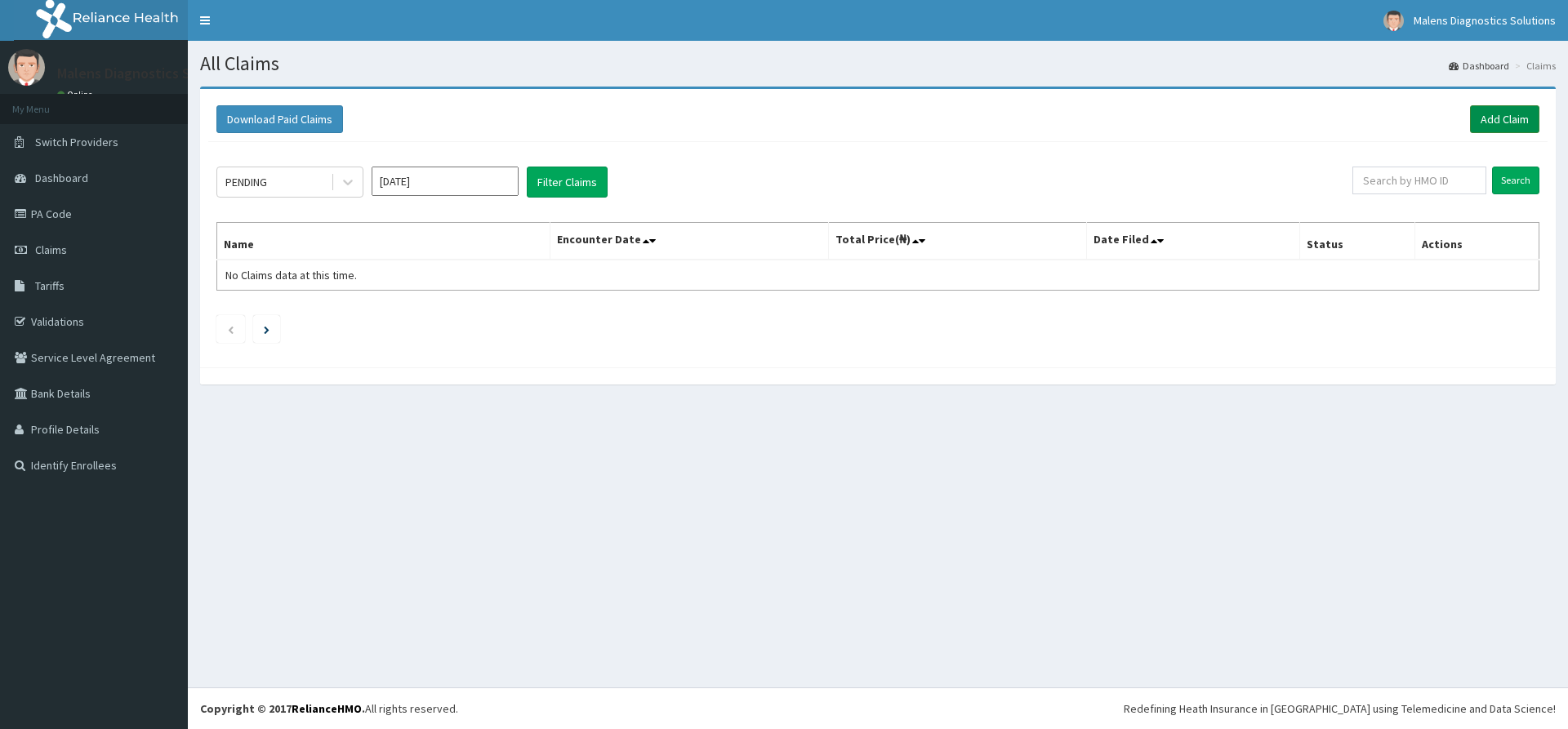
click at [1493, 116] on link "Add Claim" at bounding box center [1505, 119] width 70 height 28
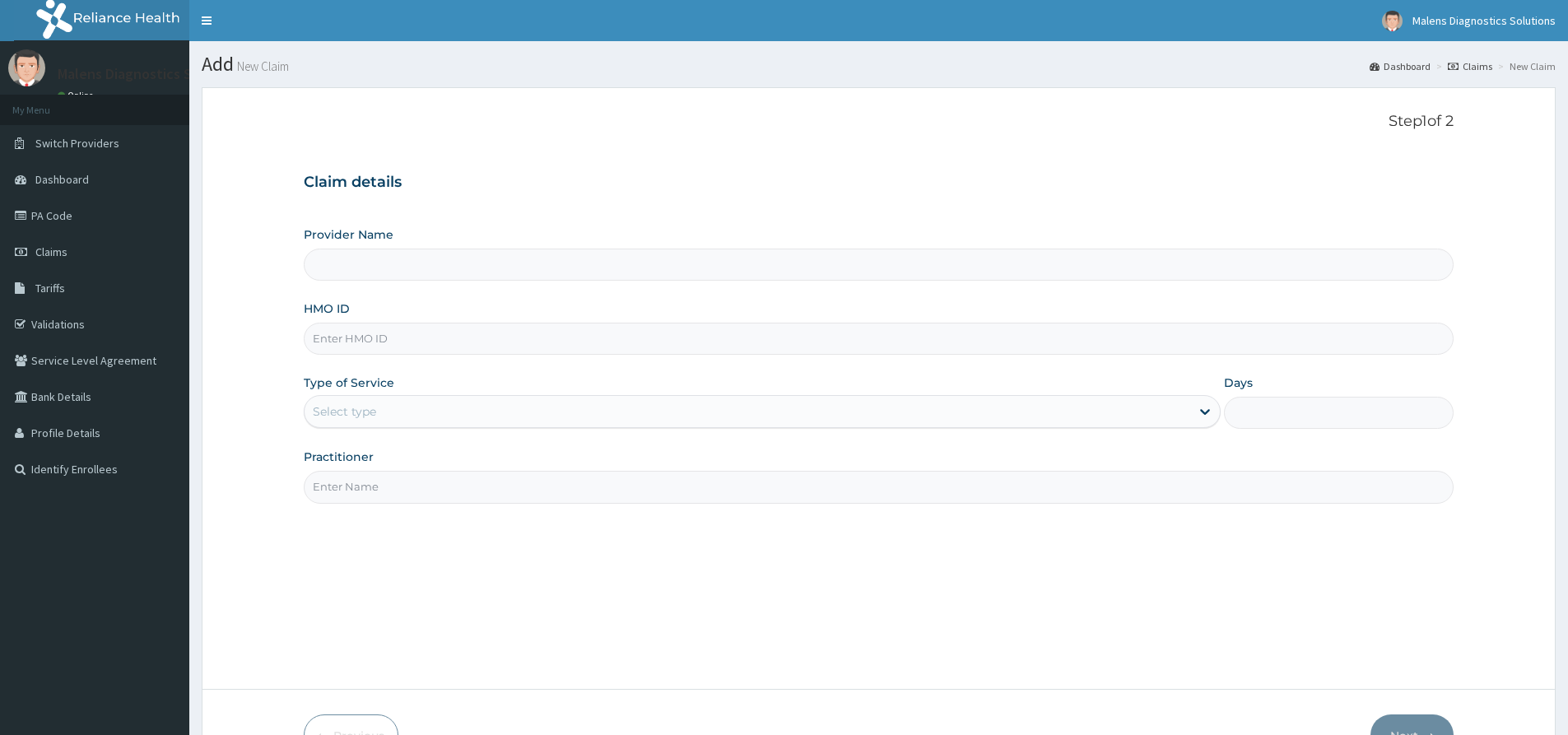
type input "MALENS MEDCARE LIMITED"
click at [438, 333] on input "HMO ID" at bounding box center [878, 338] width 1150 height 32
paste input "LIR/10004/B"
type input "LIR/10004/B"
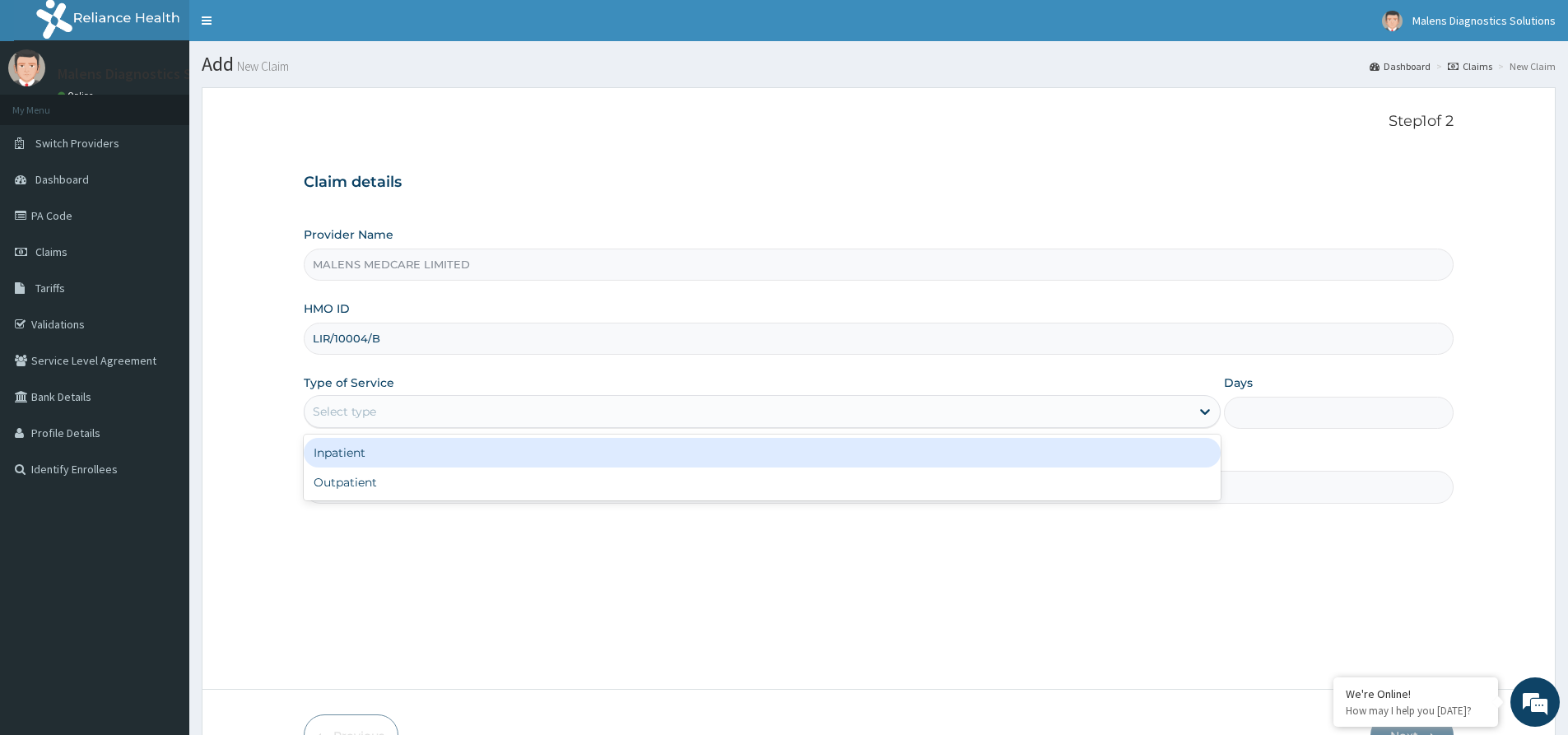
click at [444, 400] on div "Select type" at bounding box center [747, 411] width 886 height 26
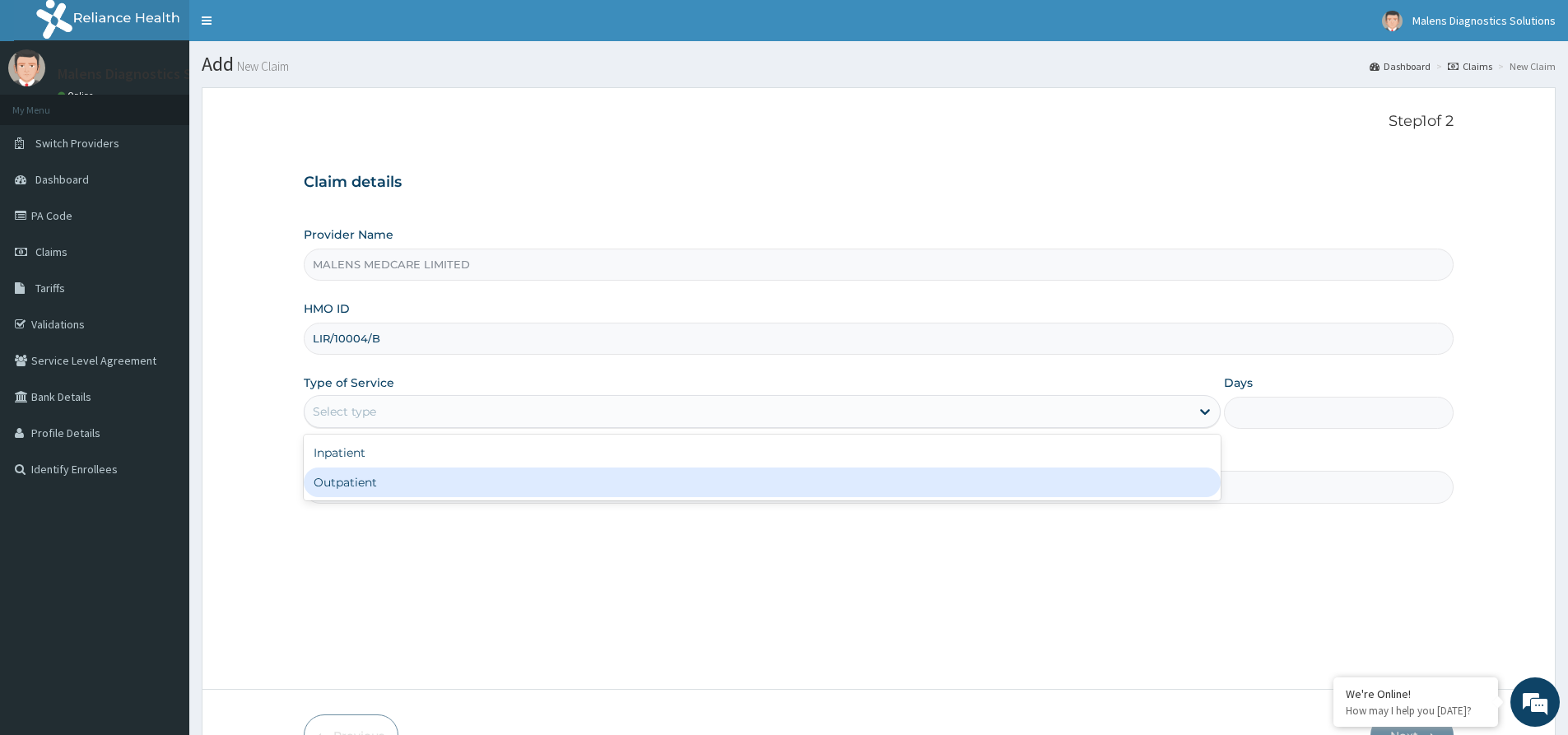
click at [427, 487] on div "Outpatient" at bounding box center [762, 483] width 917 height 30
type input "1"
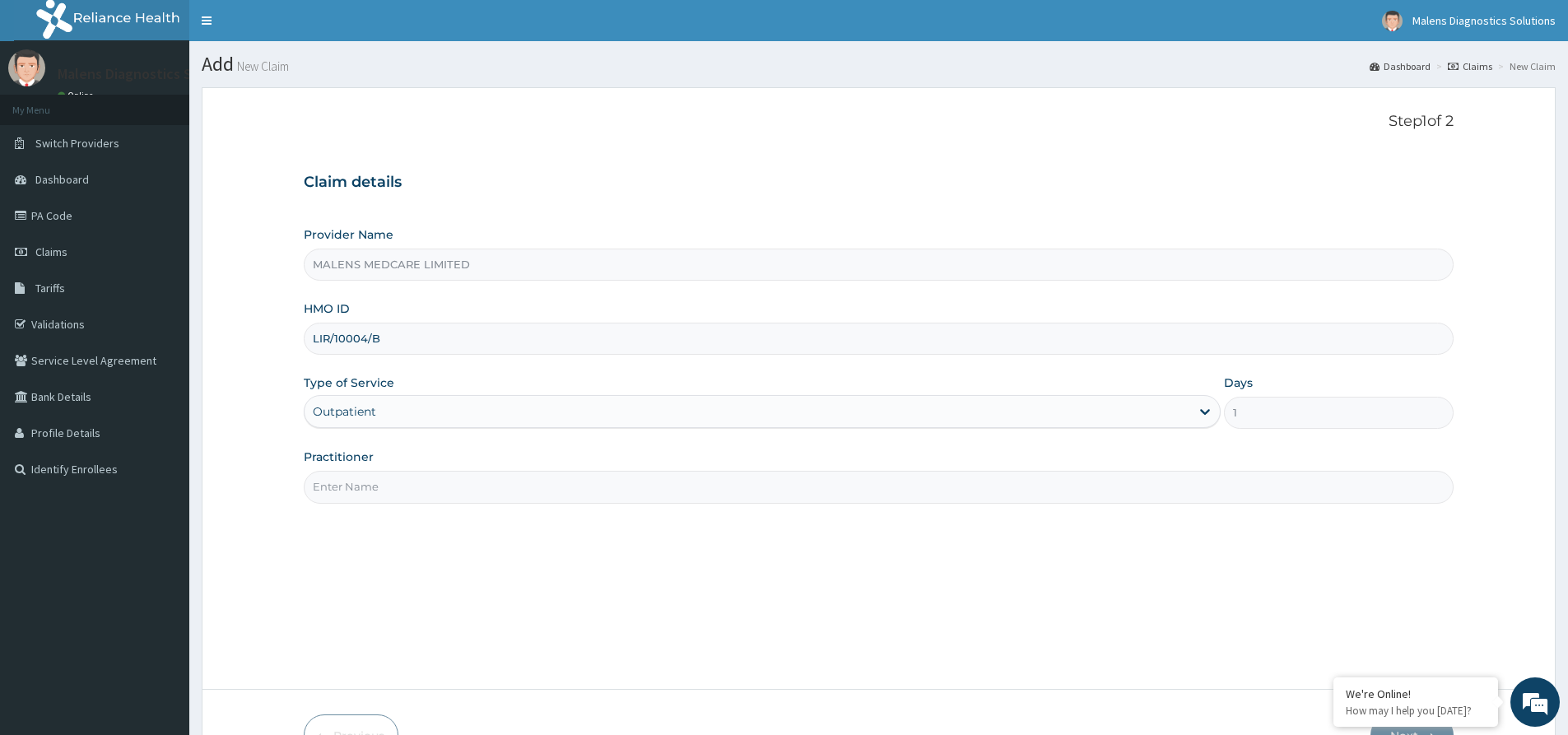
click at [870, 479] on input "Practitioner" at bounding box center [878, 486] width 1150 height 32
type input "[PERSON_NAME]"
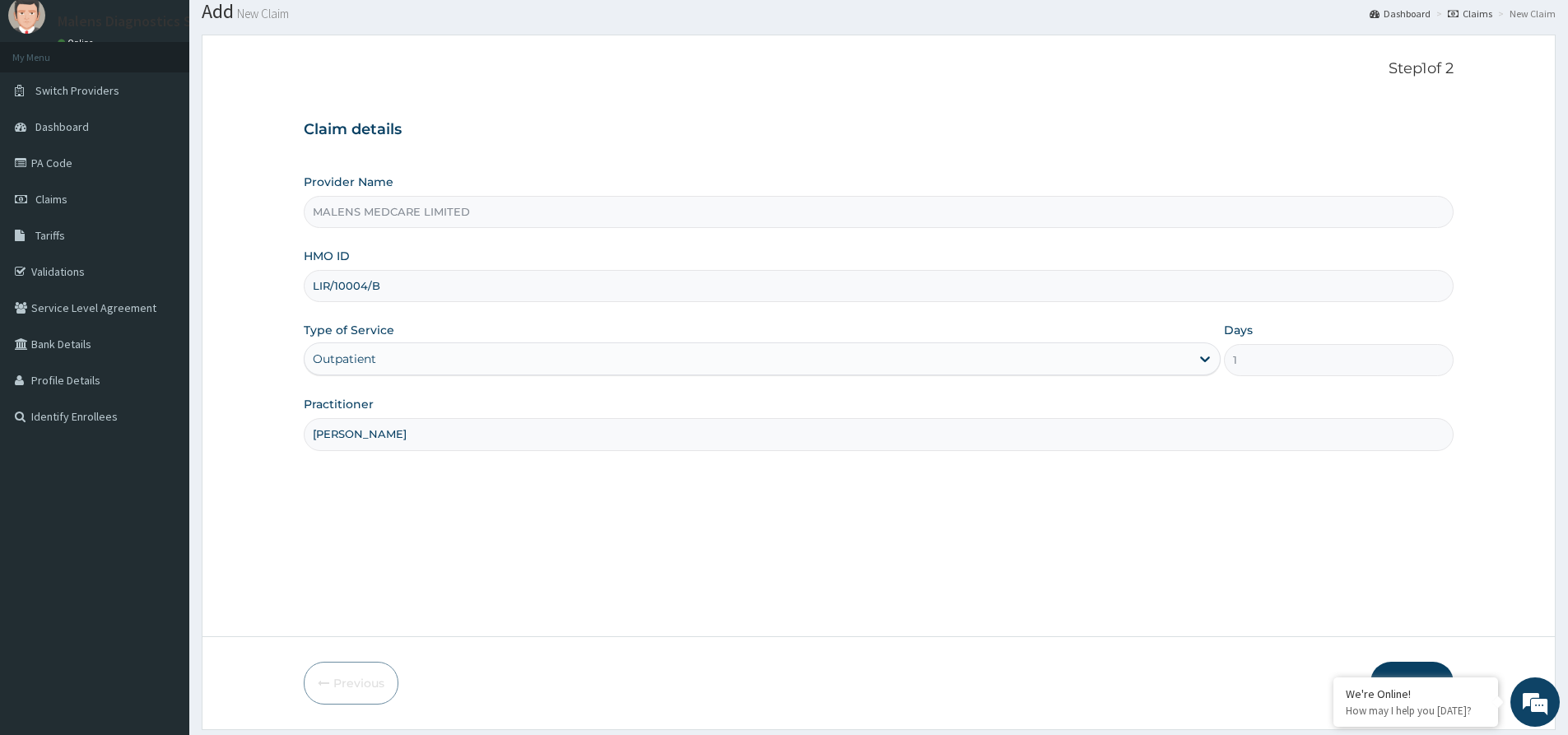
scroll to position [102, 0]
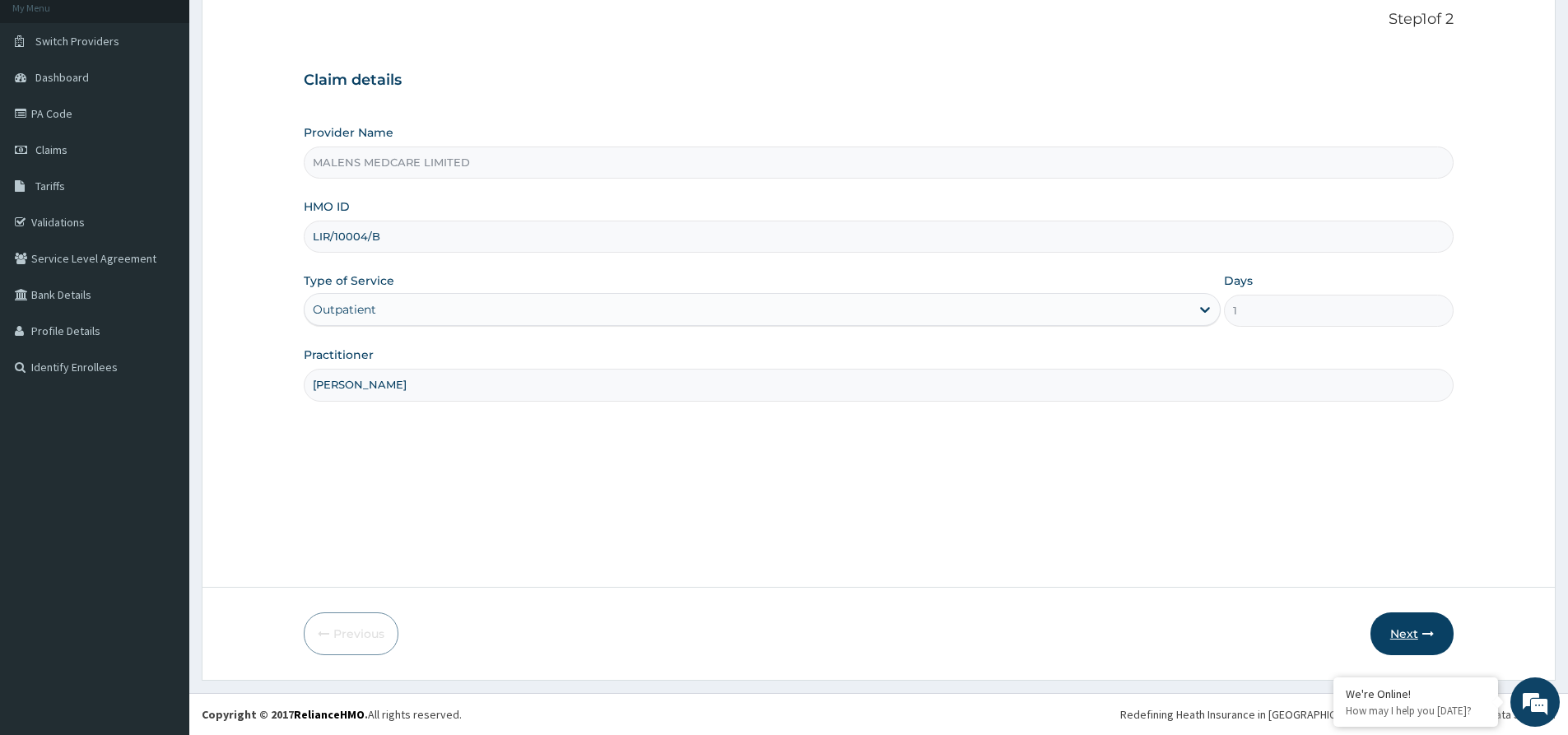
click at [1411, 645] on button "Next" at bounding box center [1412, 633] width 83 height 43
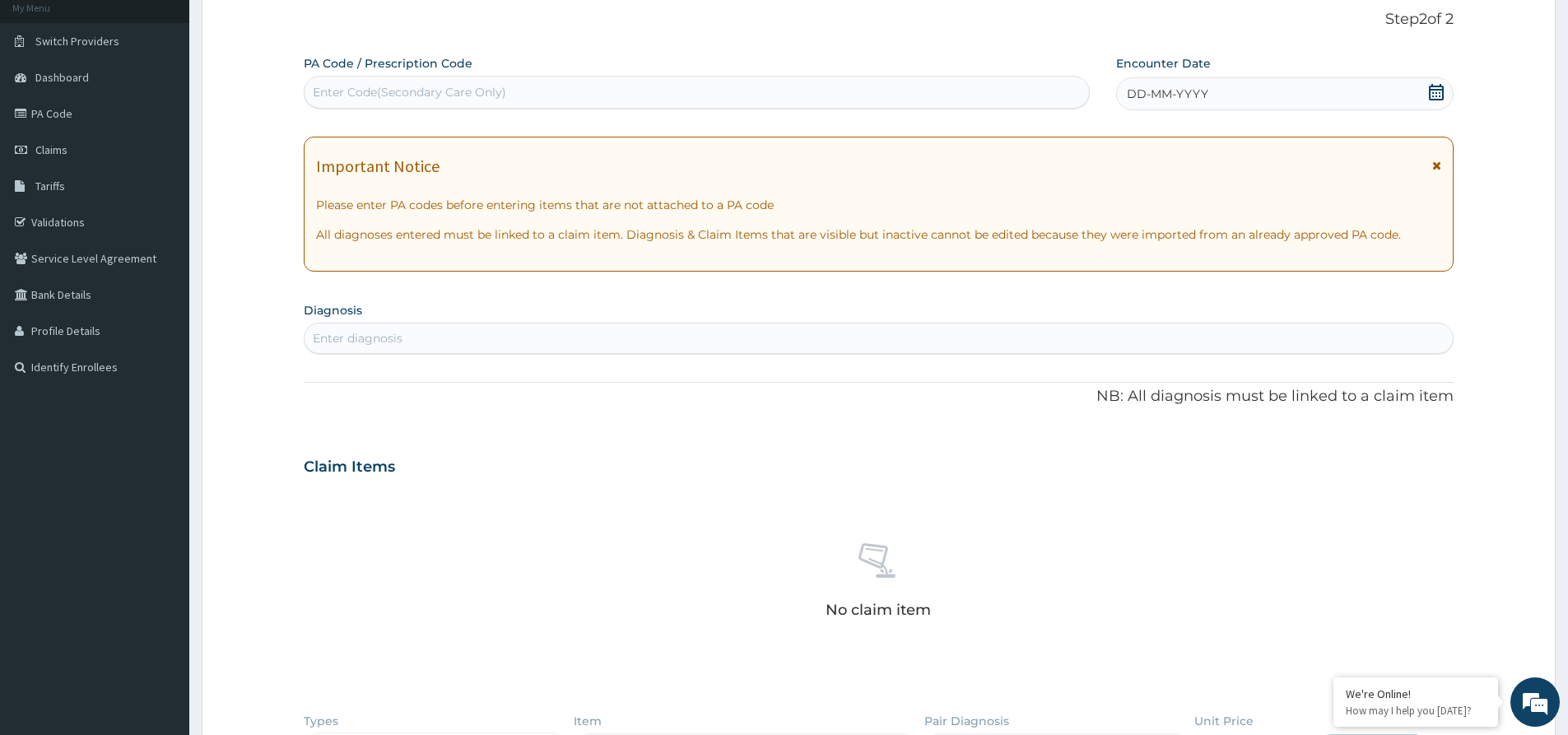
scroll to position [0, 0]
click at [457, 330] on div "Enter diagnosis" at bounding box center [878, 338] width 1148 height 26
click at [352, 346] on div "Enter diagnosis" at bounding box center [357, 338] width 90 height 17
paste input "v"
type input "v"
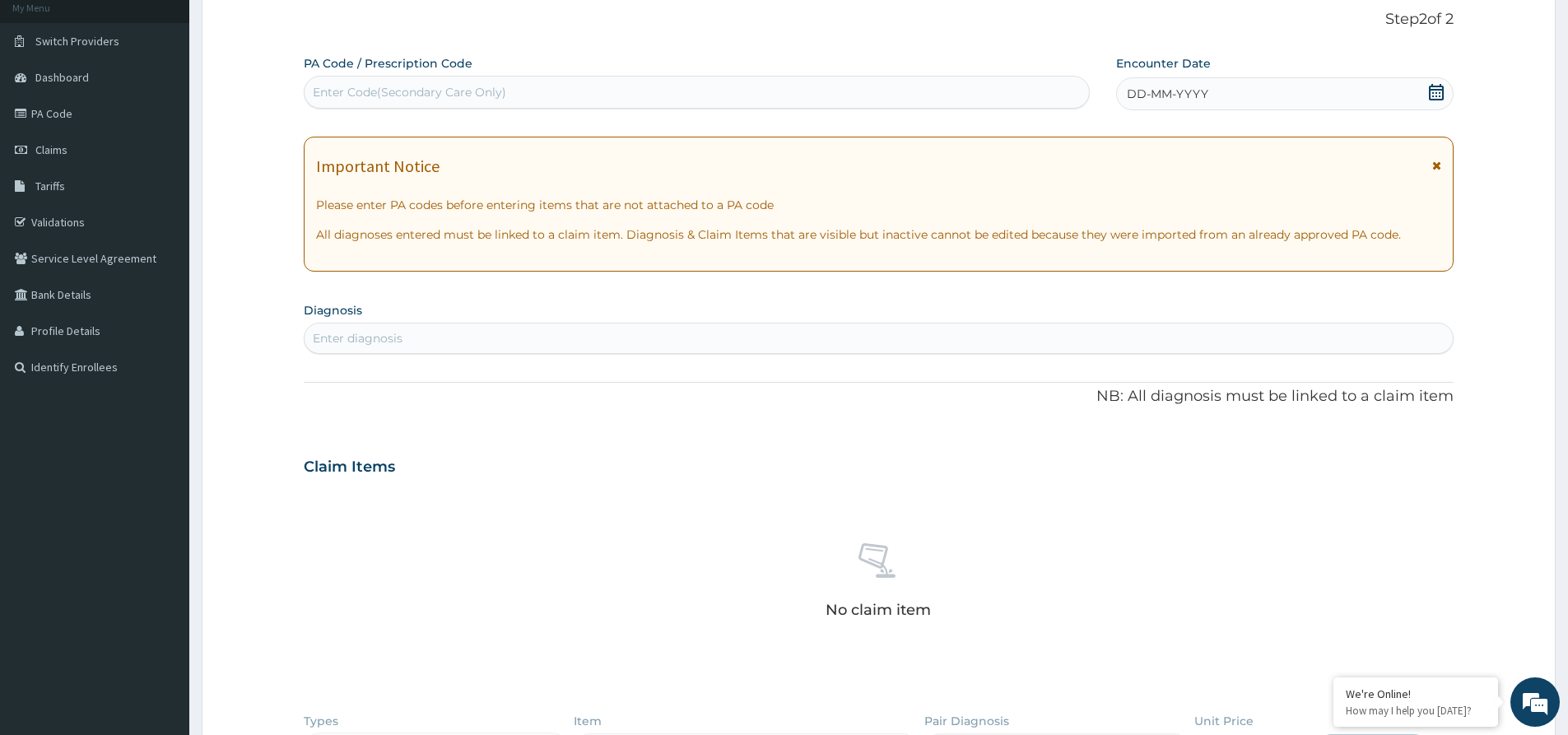
click at [359, 337] on div "Enter diagnosis" at bounding box center [357, 338] width 90 height 17
click at [425, 85] on div "Enter Code(Secondary Care Only)" at bounding box center [409, 92] width 193 height 17
paste input "PA/C5BC46"
type input "PA/C5BC46"
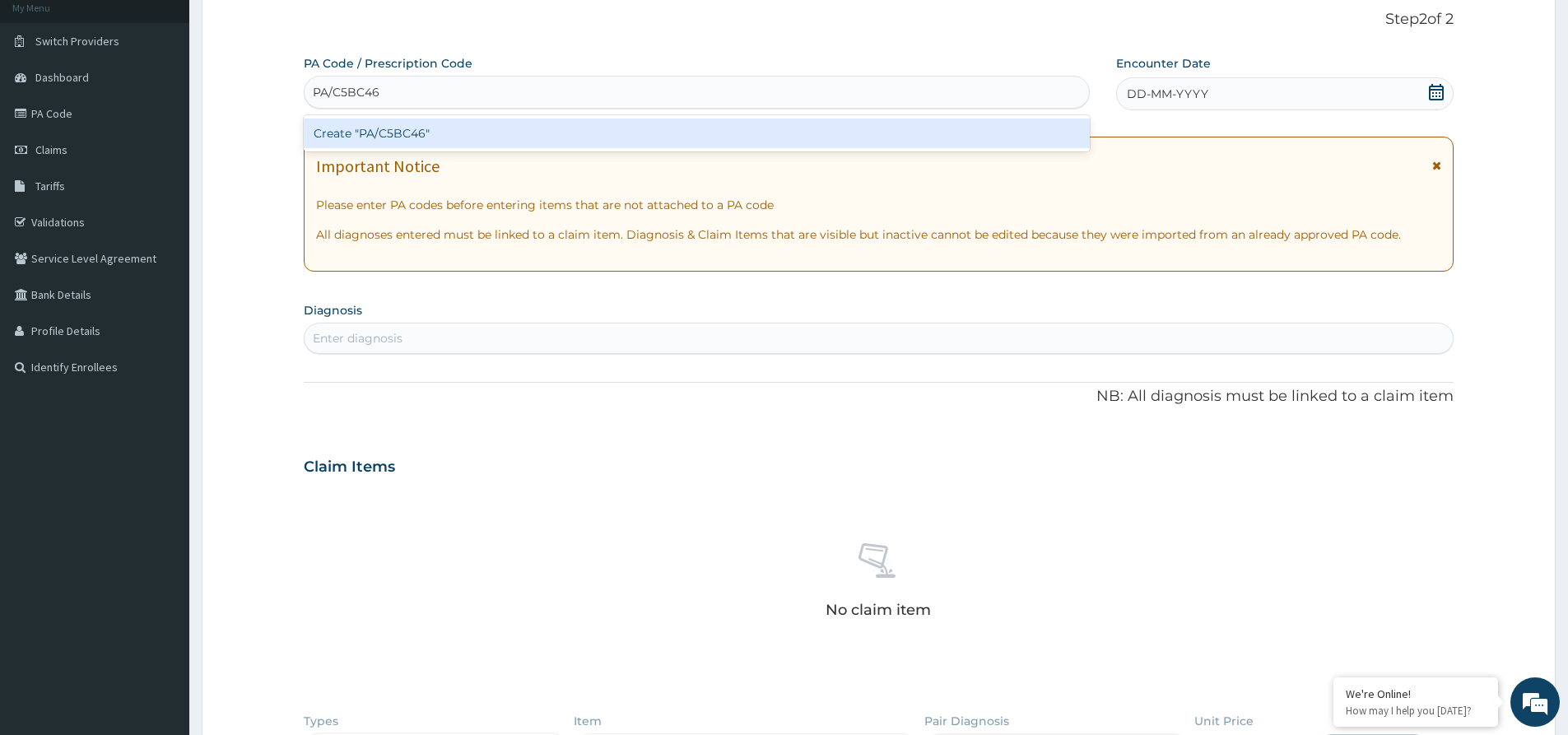
click at [394, 132] on div "Create "PA/C5BC46"" at bounding box center [696, 133] width 786 height 30
